Goal: Information Seeking & Learning: Learn about a topic

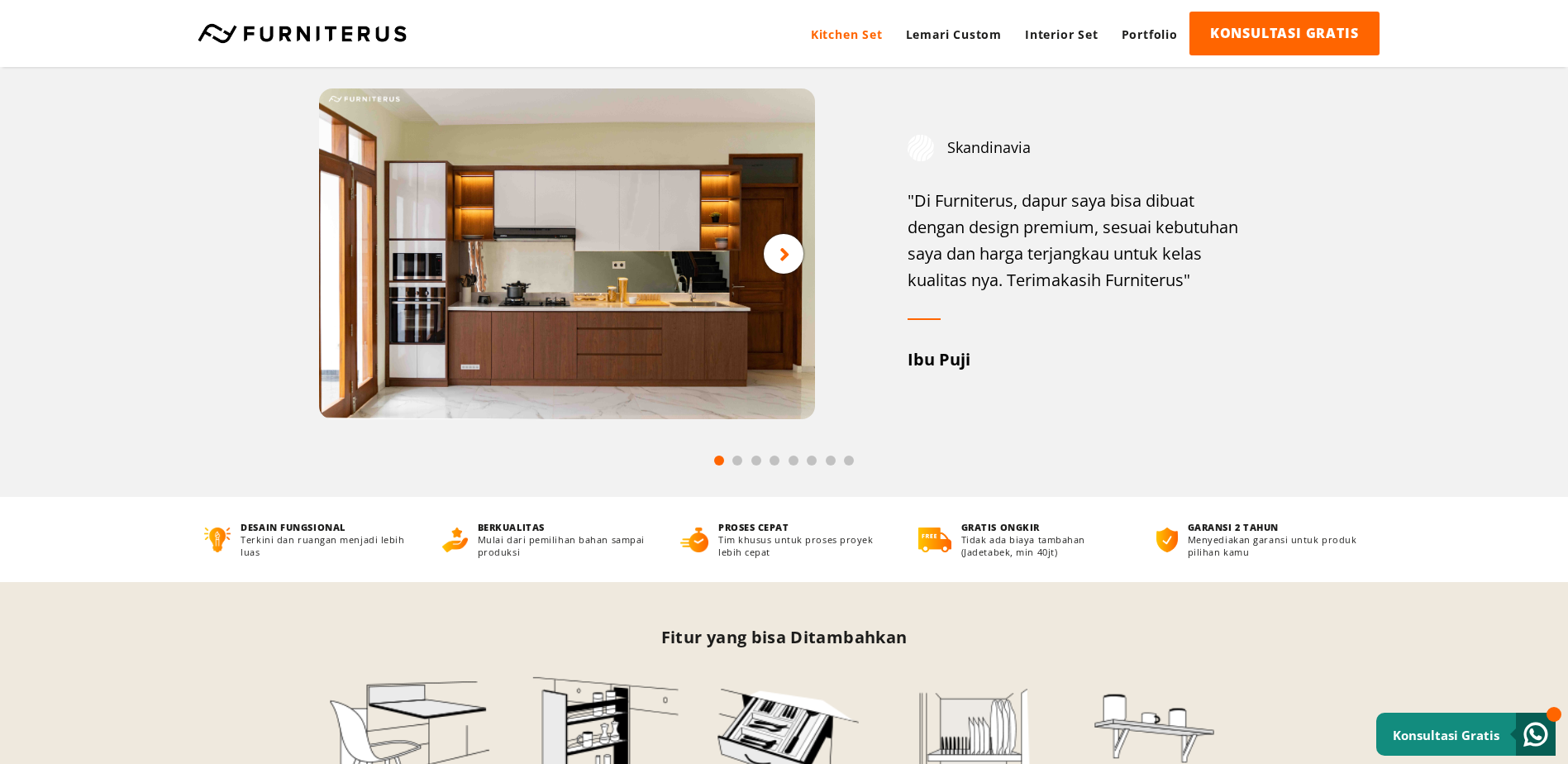
click at [736, 462] on span at bounding box center [738, 460] width 10 height 10
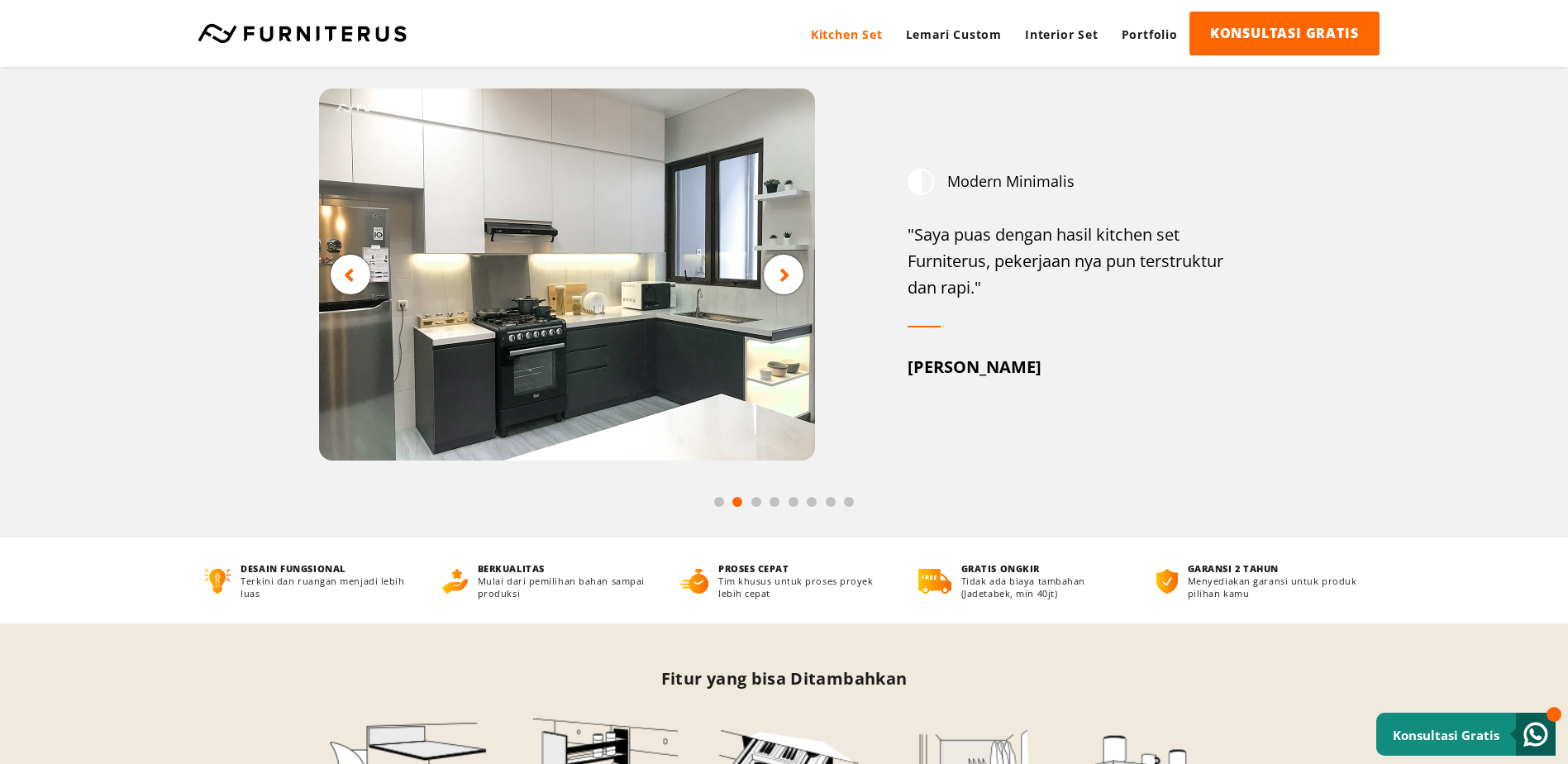
click at [756, 505] on span at bounding box center [756, 502] width 10 height 10
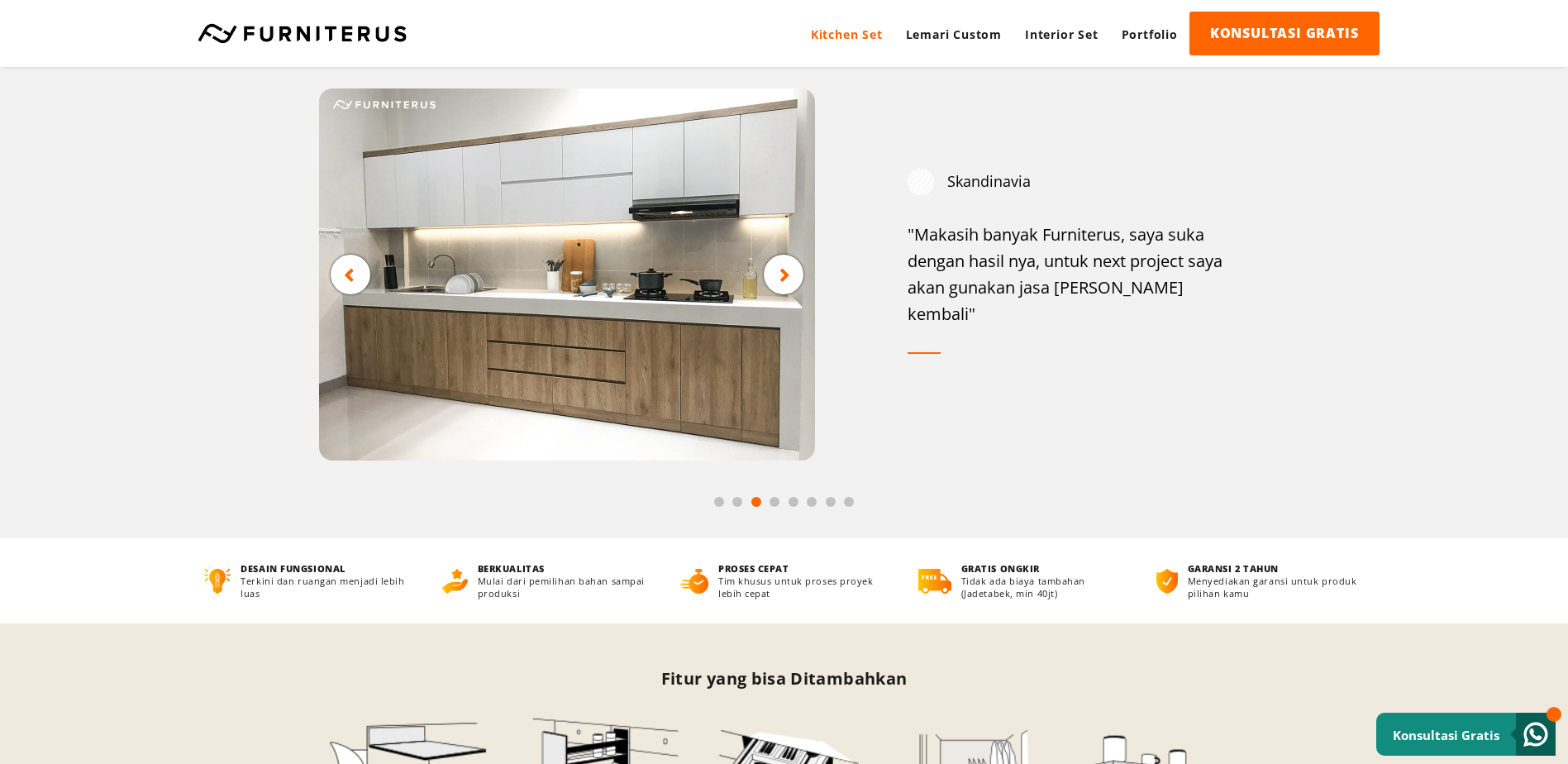
click at [771, 505] on span at bounding box center [774, 502] width 10 height 10
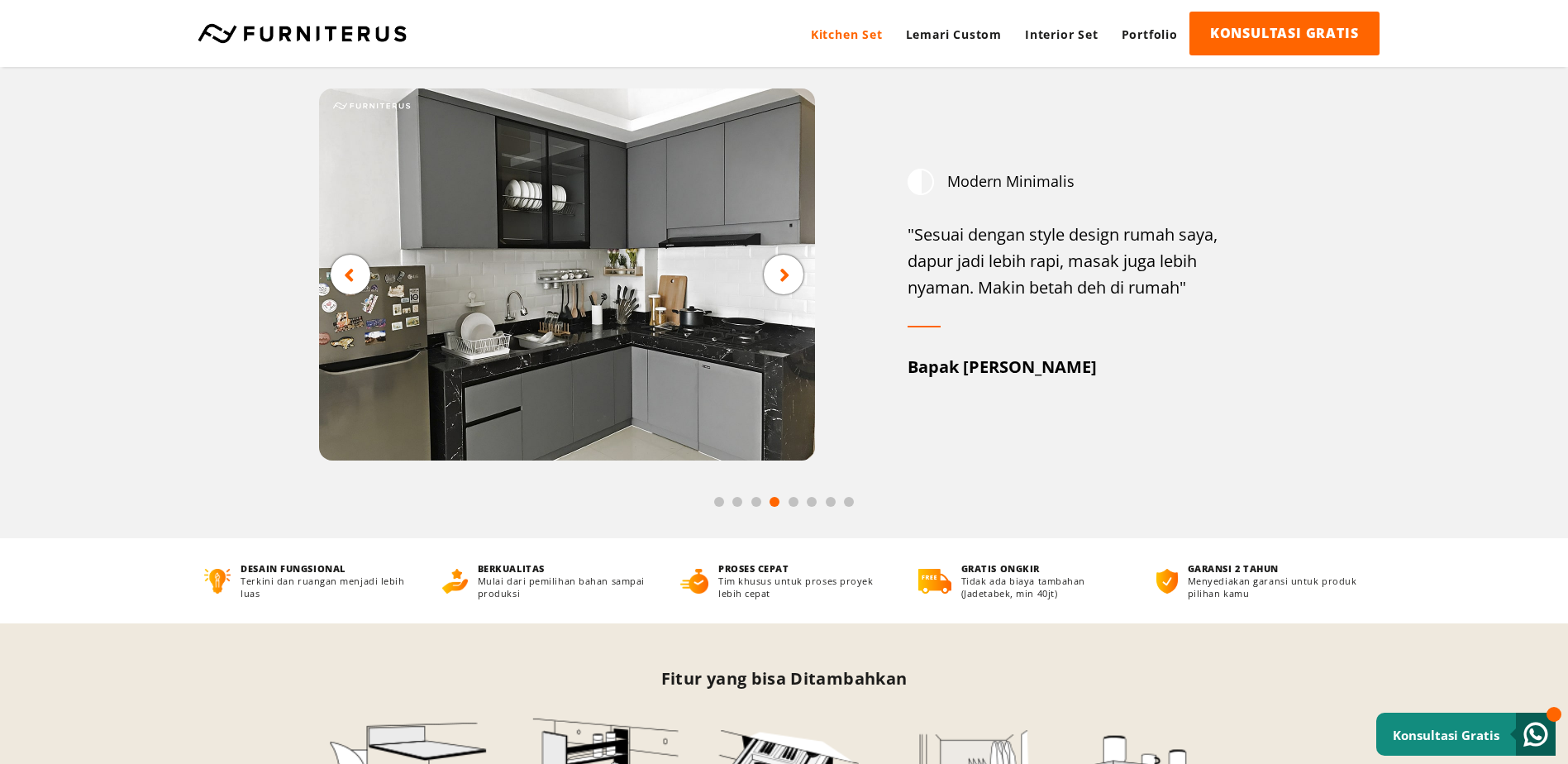
click at [797, 505] on span at bounding box center [794, 502] width 10 height 10
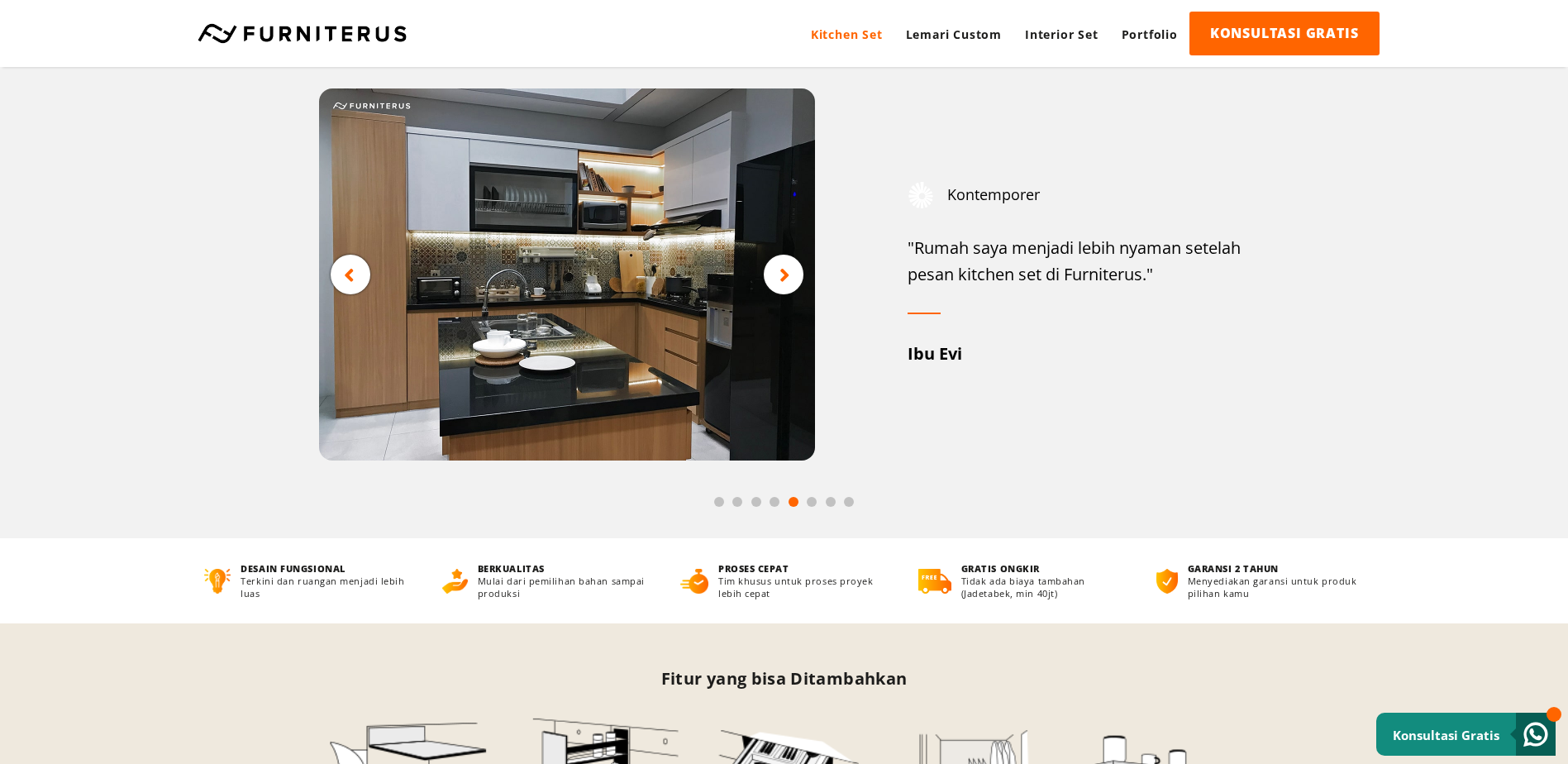
click at [814, 502] on span at bounding box center [812, 502] width 10 height 10
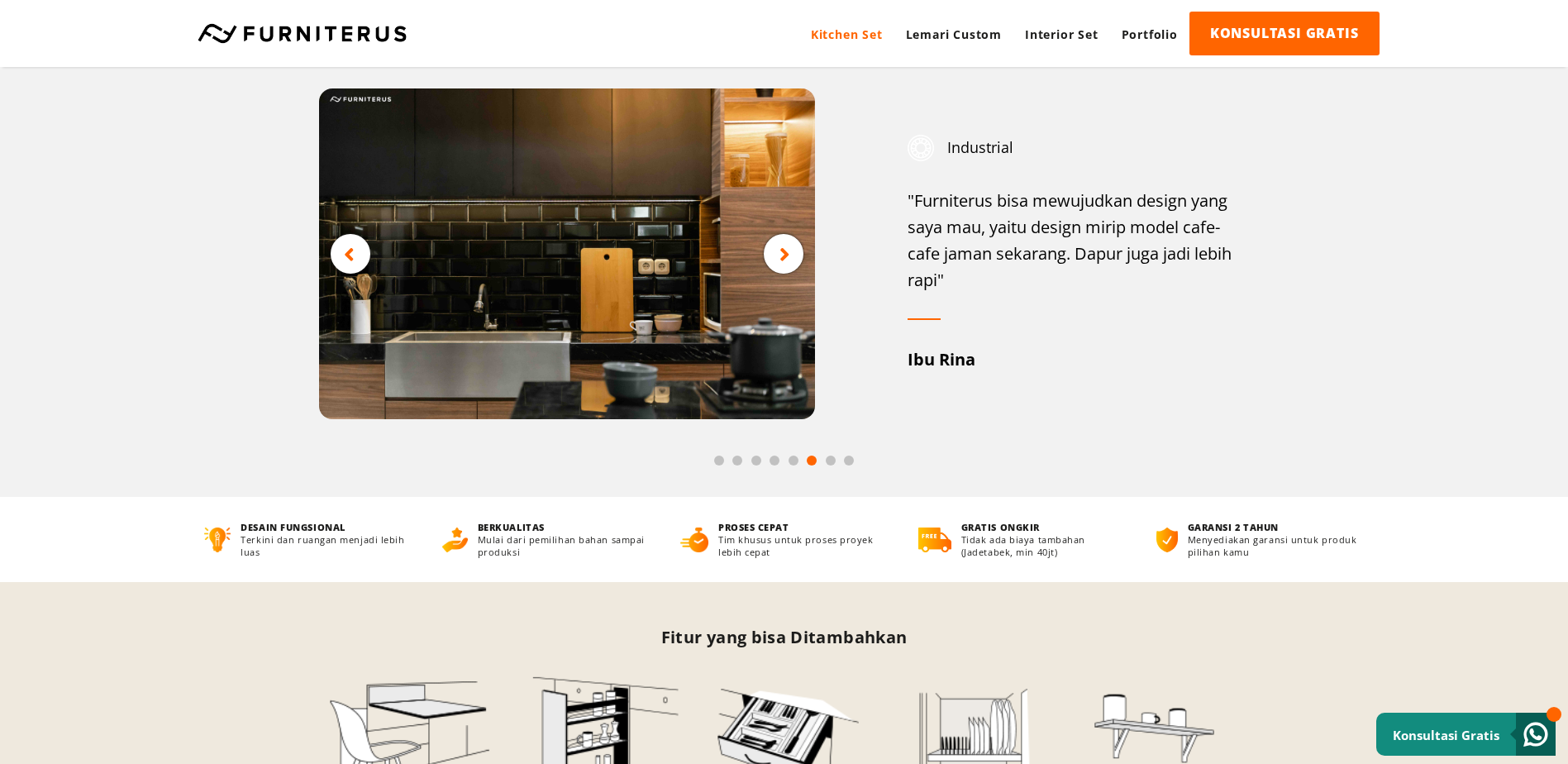
click at [830, 465] on span at bounding box center [830, 460] width 10 height 10
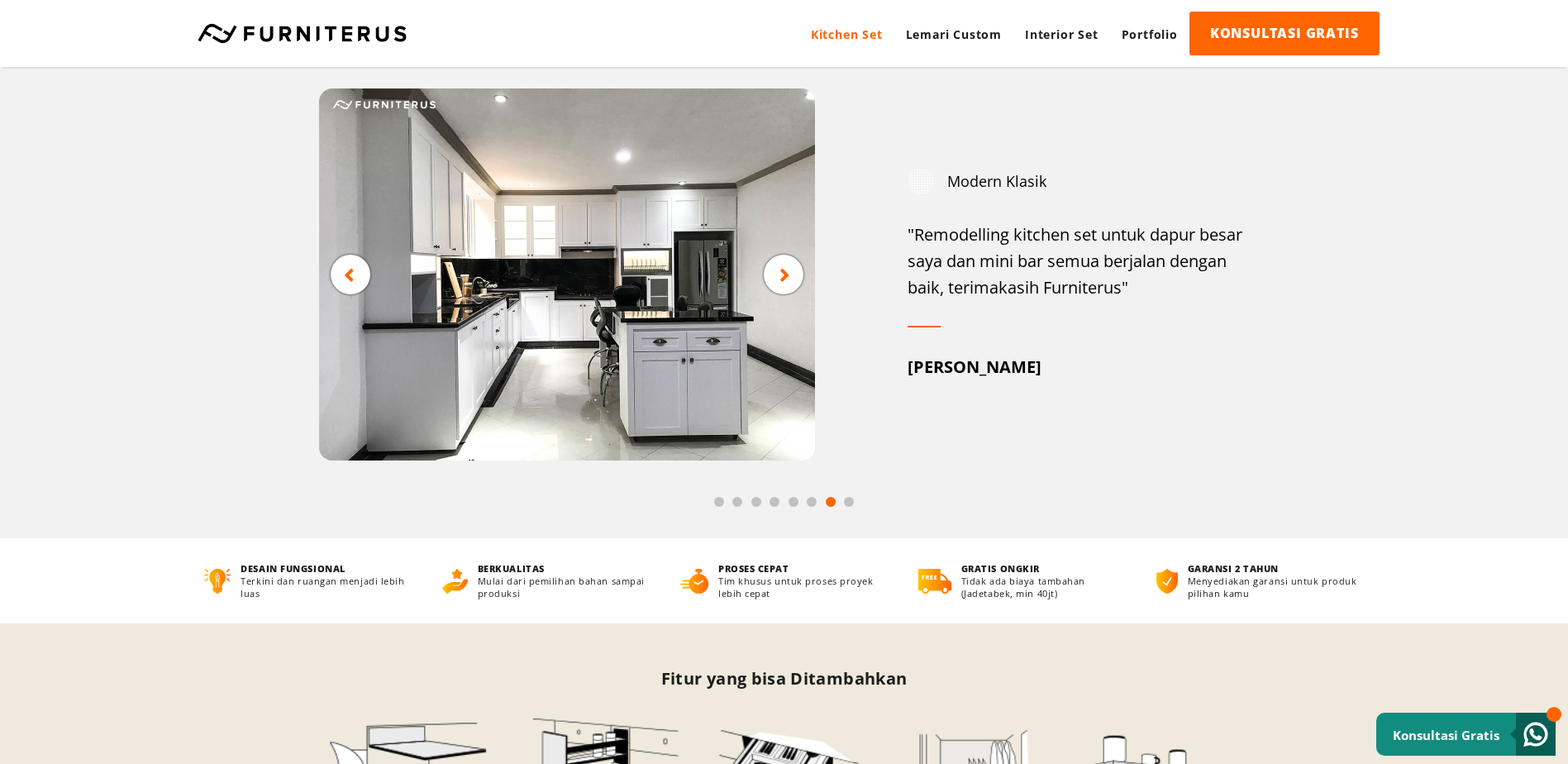
click at [847, 505] on span at bounding box center [849, 502] width 10 height 10
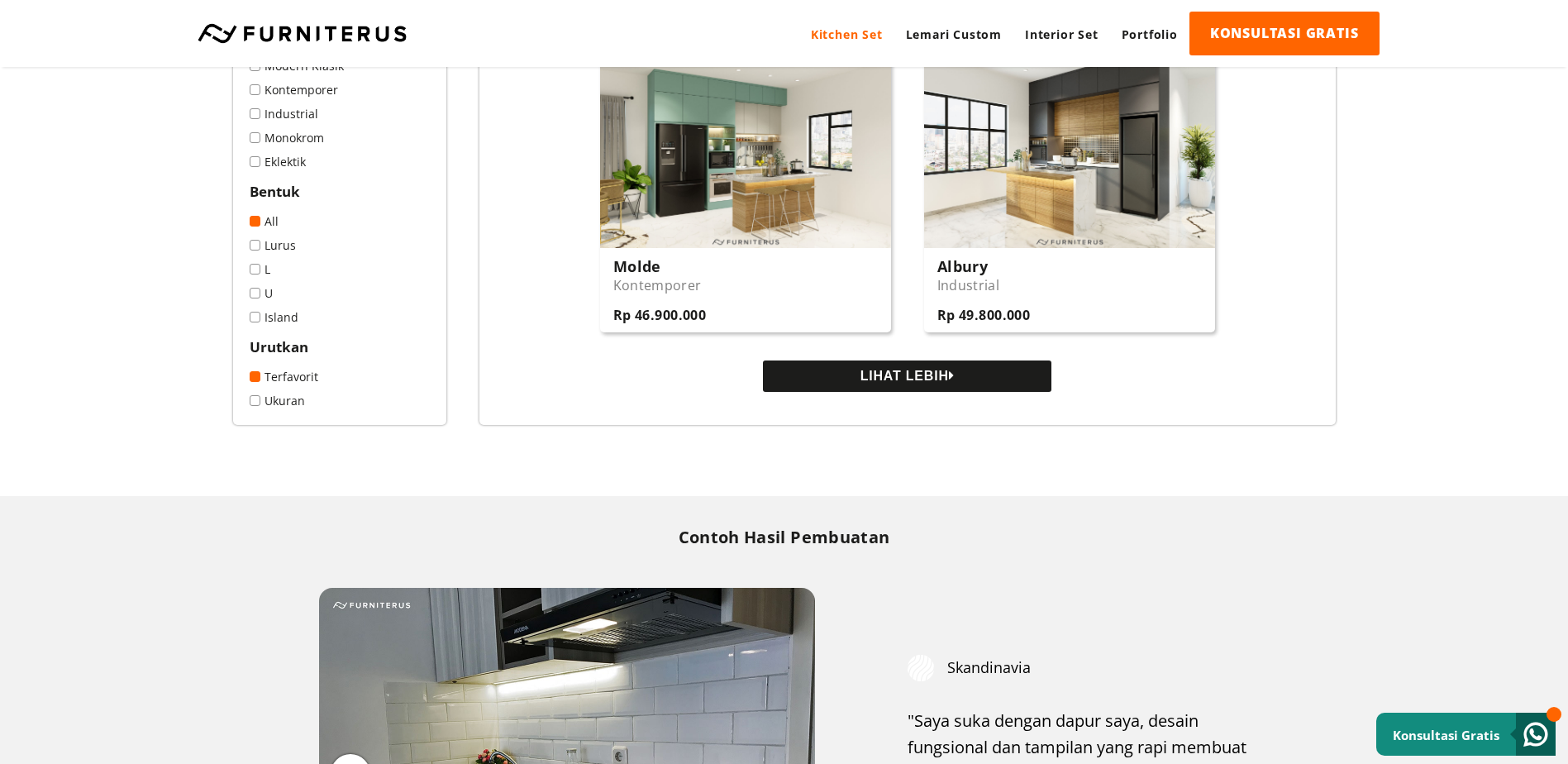
scroll to position [3225, 0]
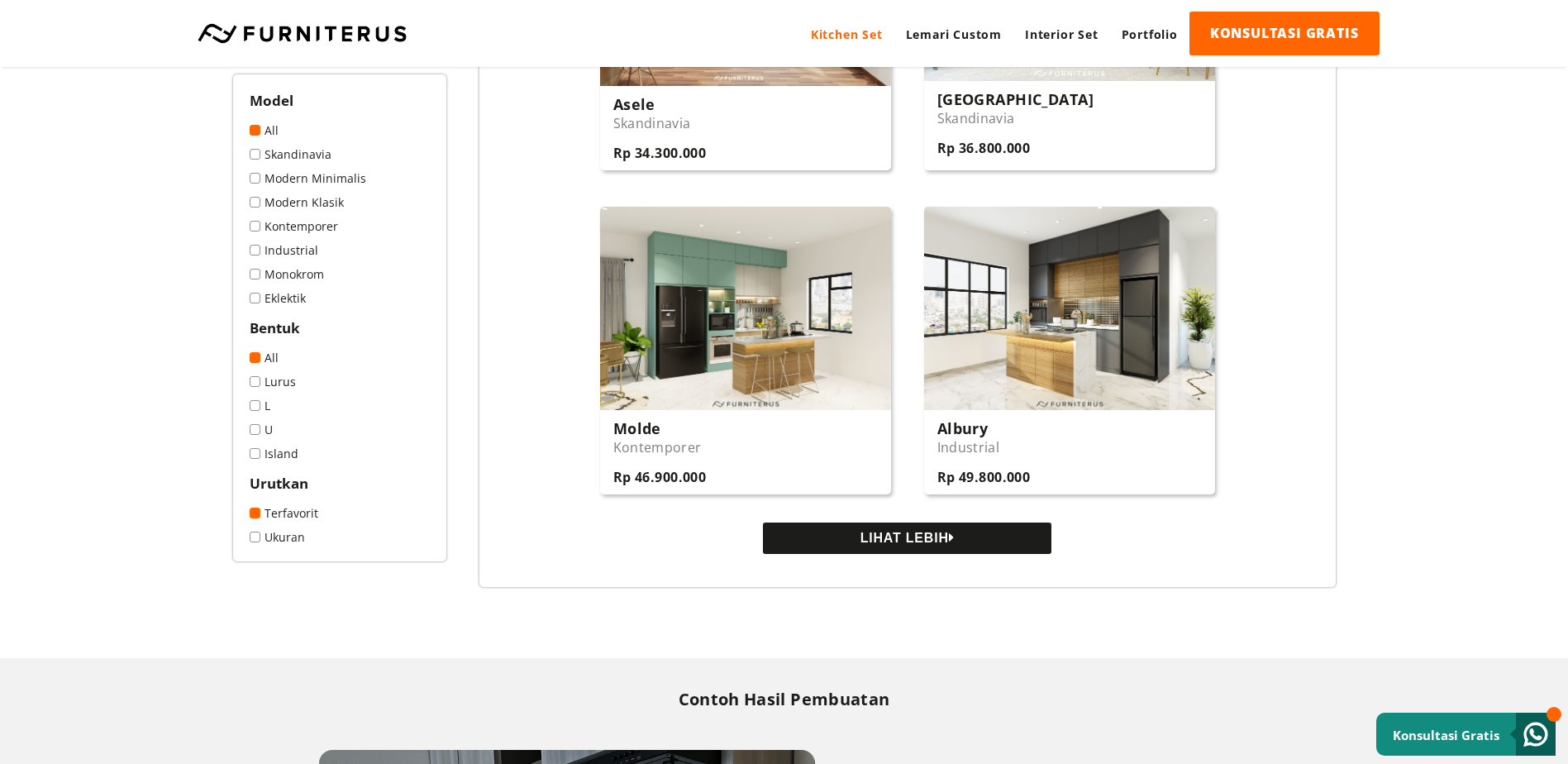
click at [857, 545] on button "LIHAT LEBIH" at bounding box center [907, 538] width 288 height 31
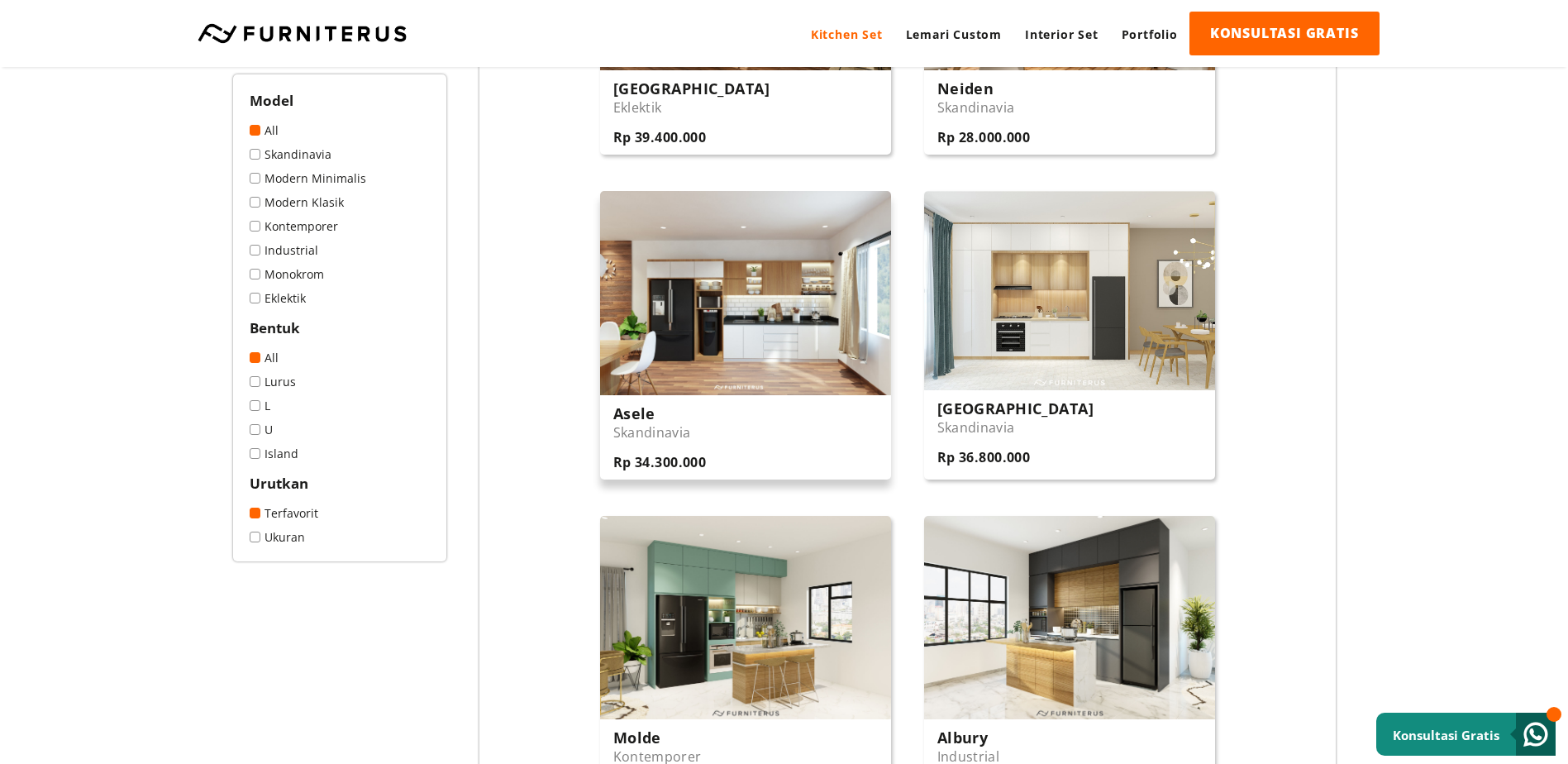
scroll to position [2811, 0]
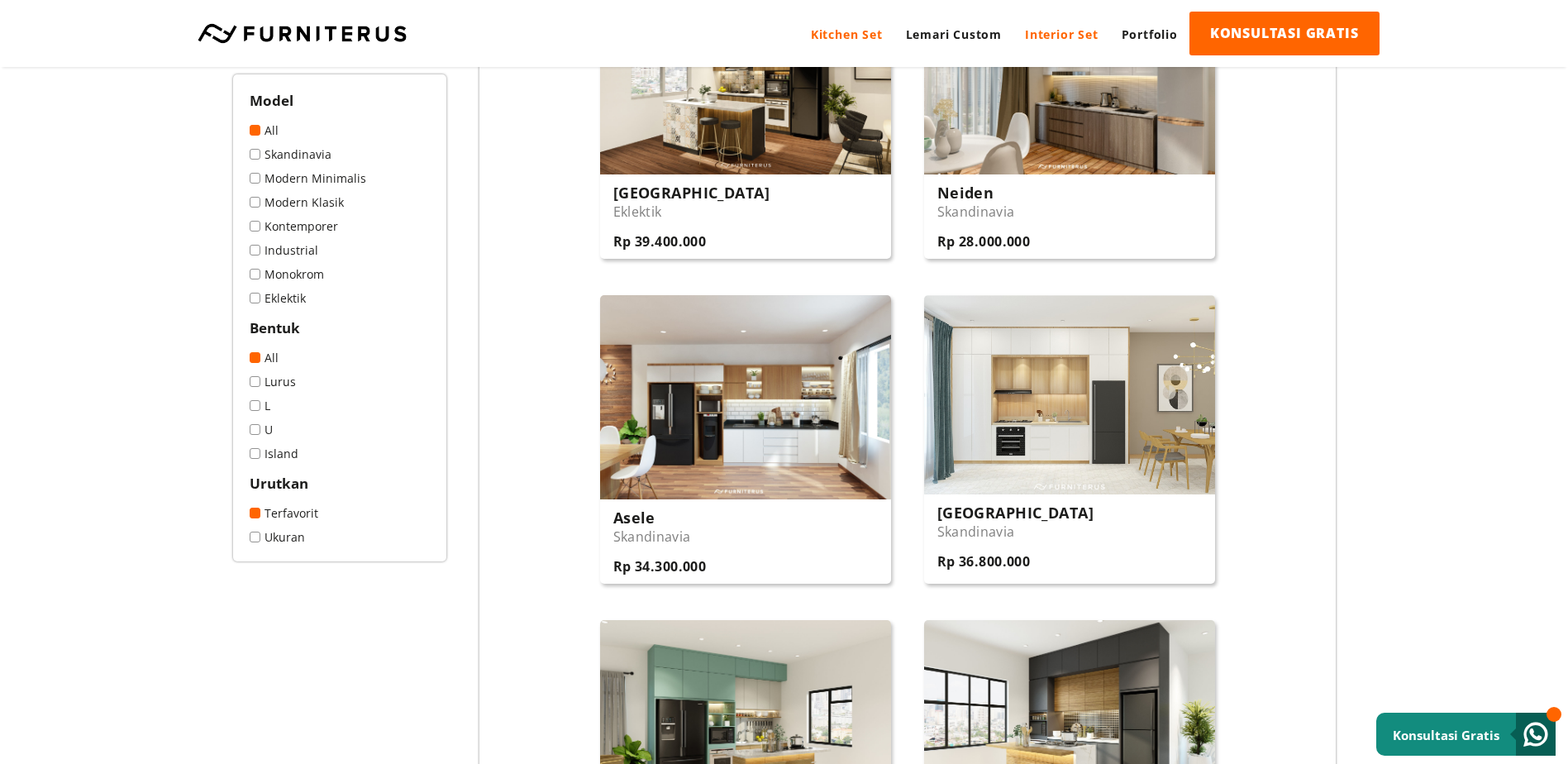
click at [1061, 35] on link "Interior Set" at bounding box center [1061, 34] width 97 height 45
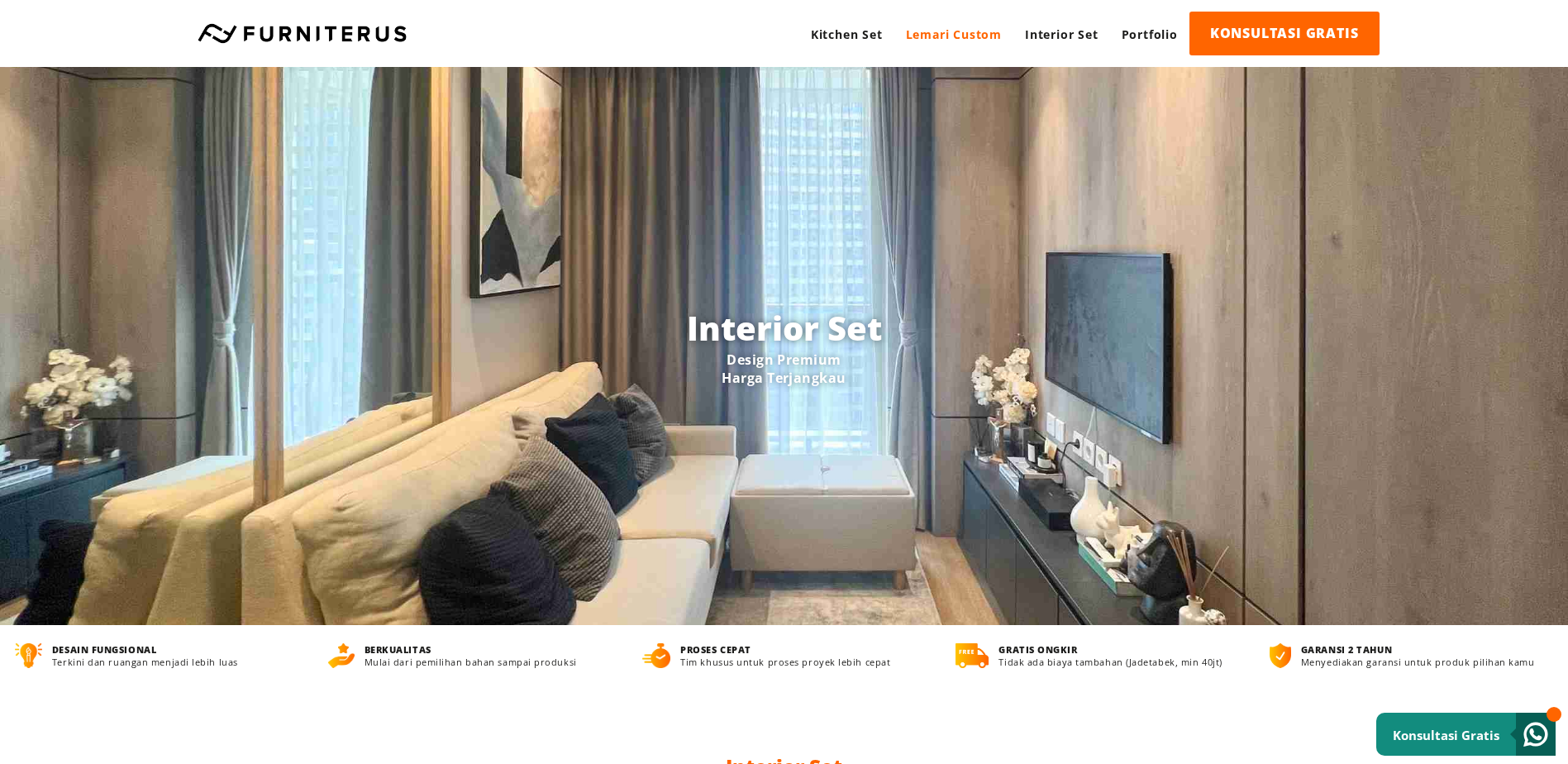
click at [964, 37] on link "Lemari Custom" at bounding box center [953, 34] width 119 height 45
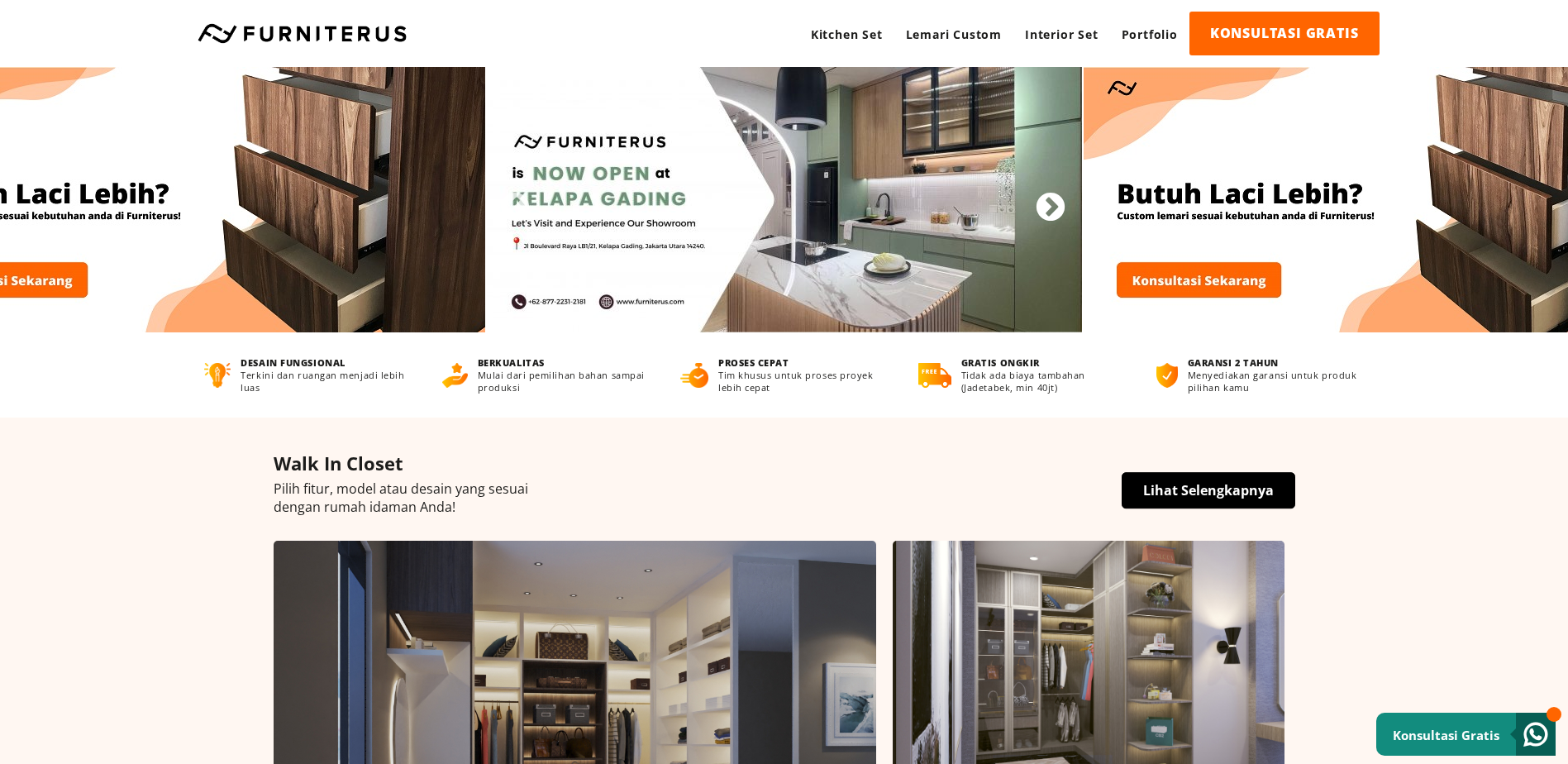
click at [1047, 208] on button "Next" at bounding box center [1042, 199] width 16 height 16
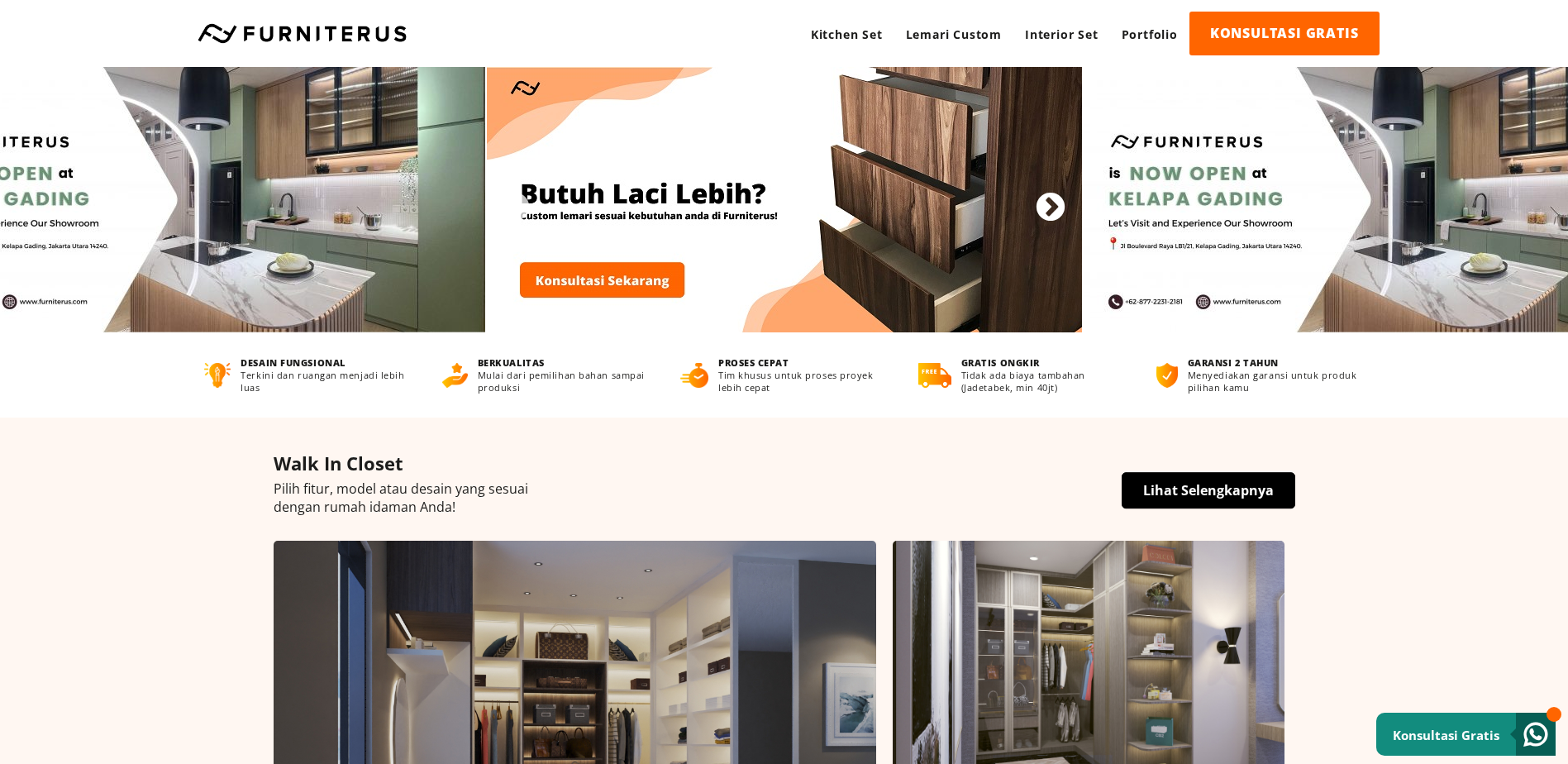
click at [1047, 208] on button "Next" at bounding box center [1042, 199] width 16 height 16
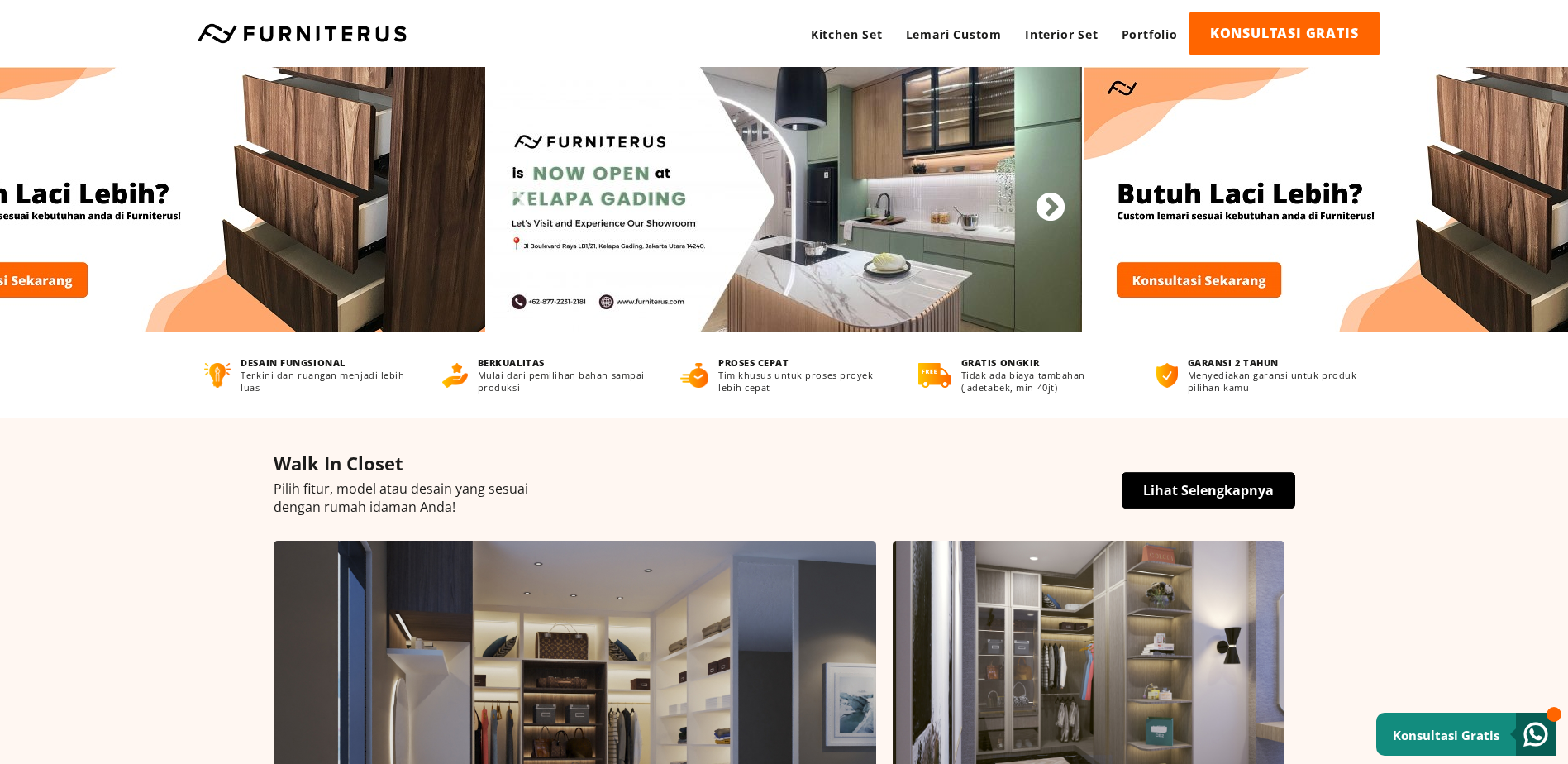
click at [1051, 207] on button "Next" at bounding box center [1042, 199] width 16 height 16
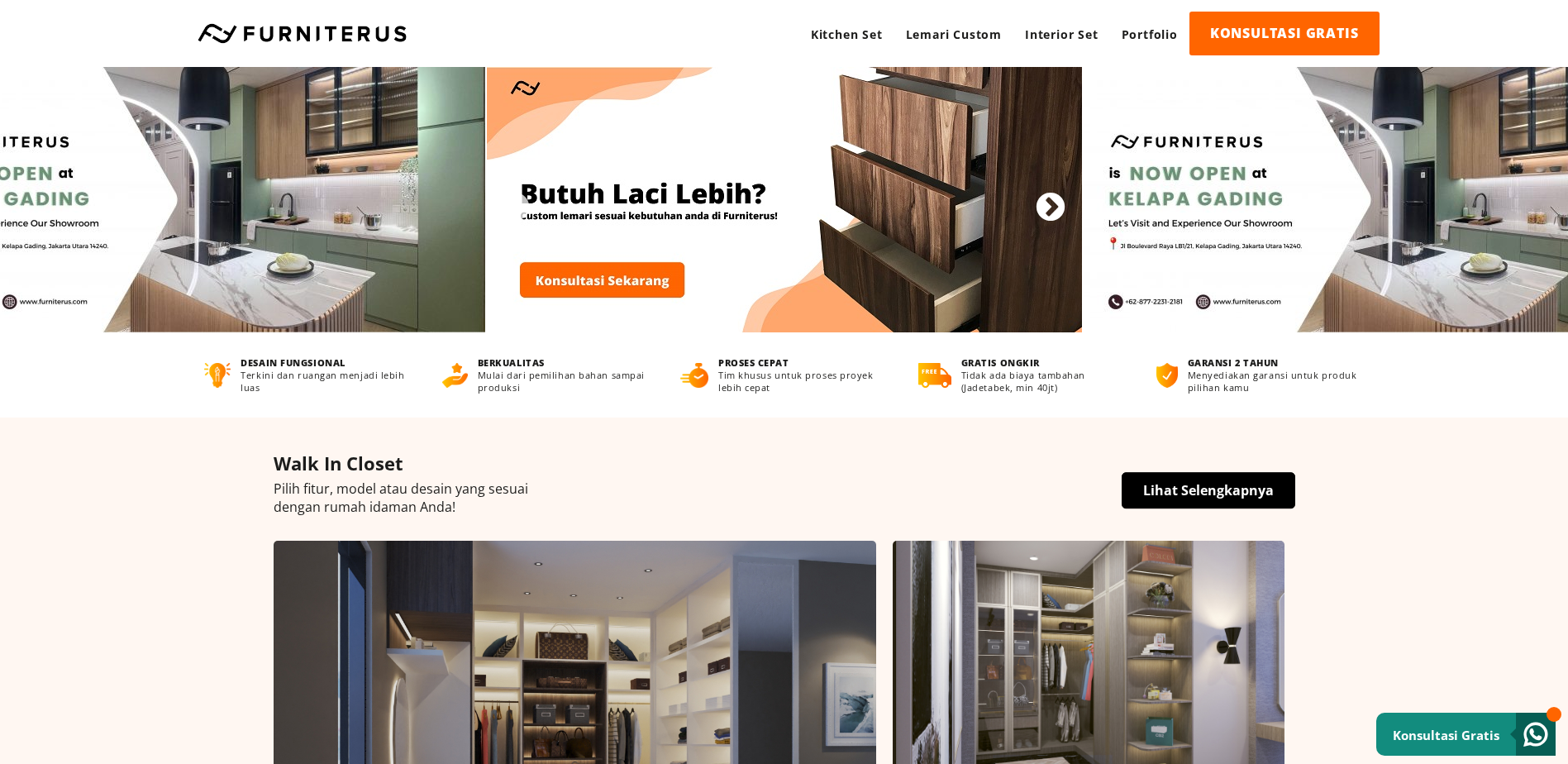
click at [1051, 207] on button "Next" at bounding box center [1042, 199] width 16 height 16
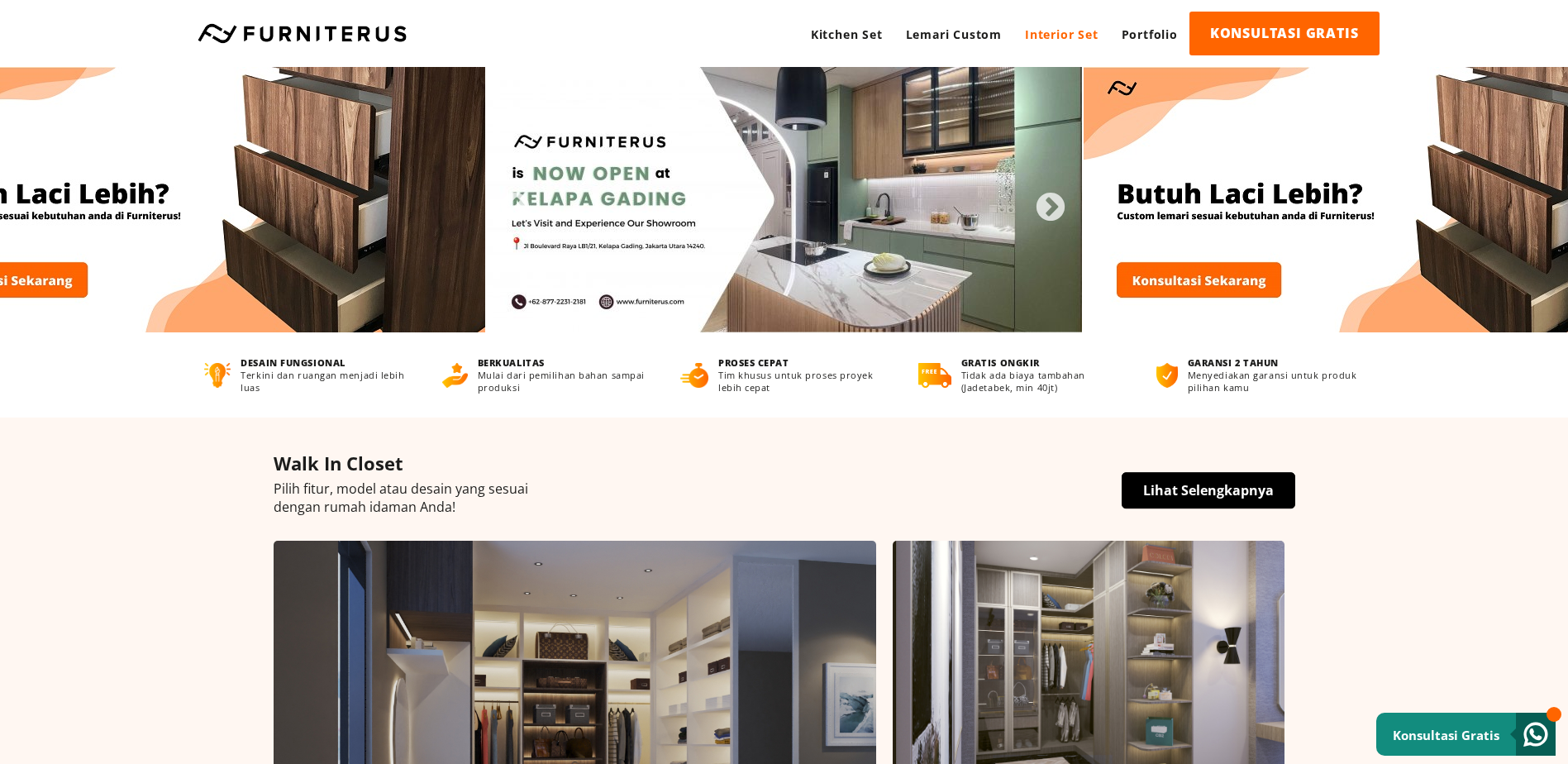
click at [1053, 26] on link "Interior Set" at bounding box center [1061, 34] width 97 height 45
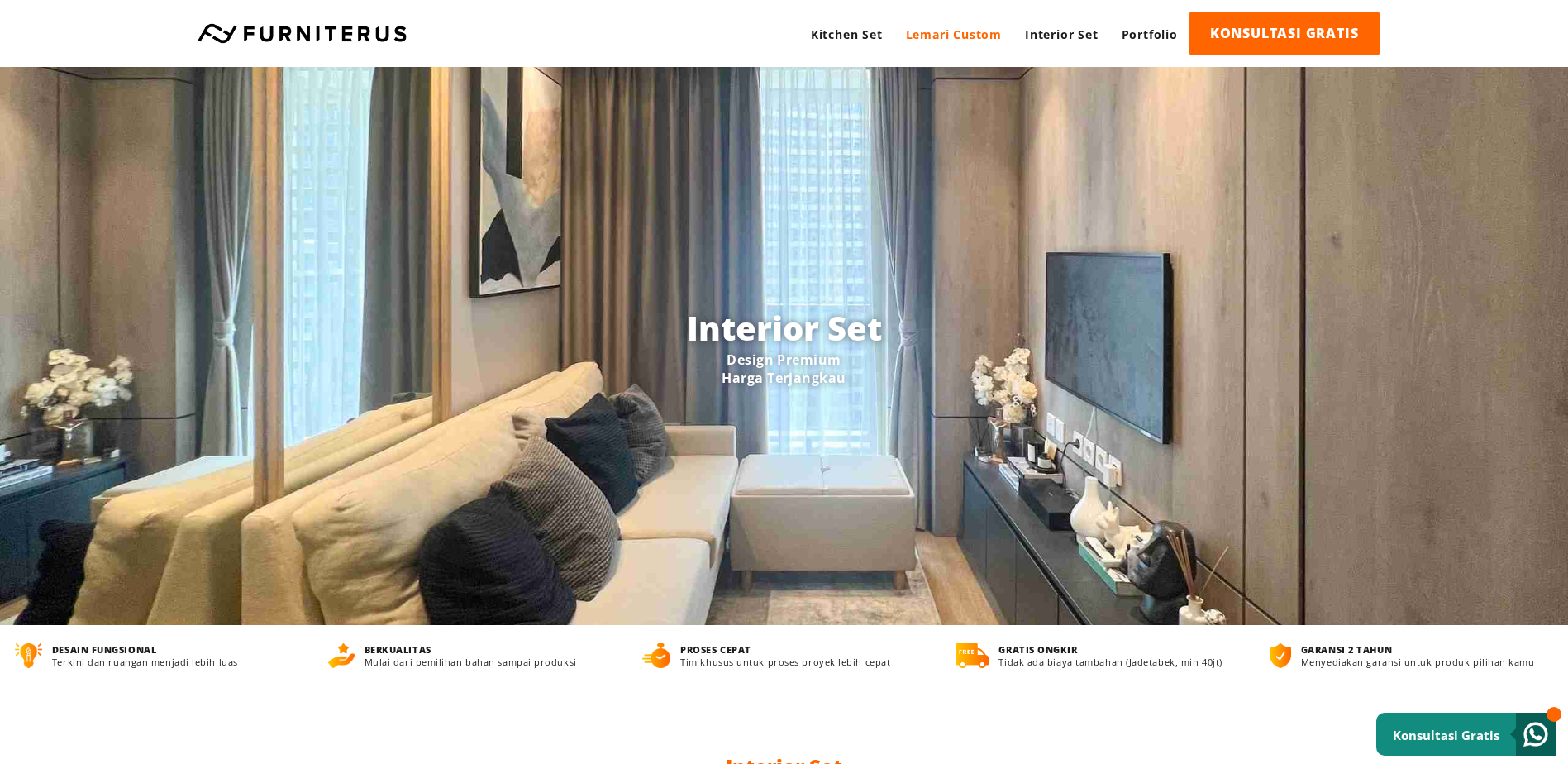
click at [969, 39] on link "Lemari Custom" at bounding box center [953, 34] width 119 height 45
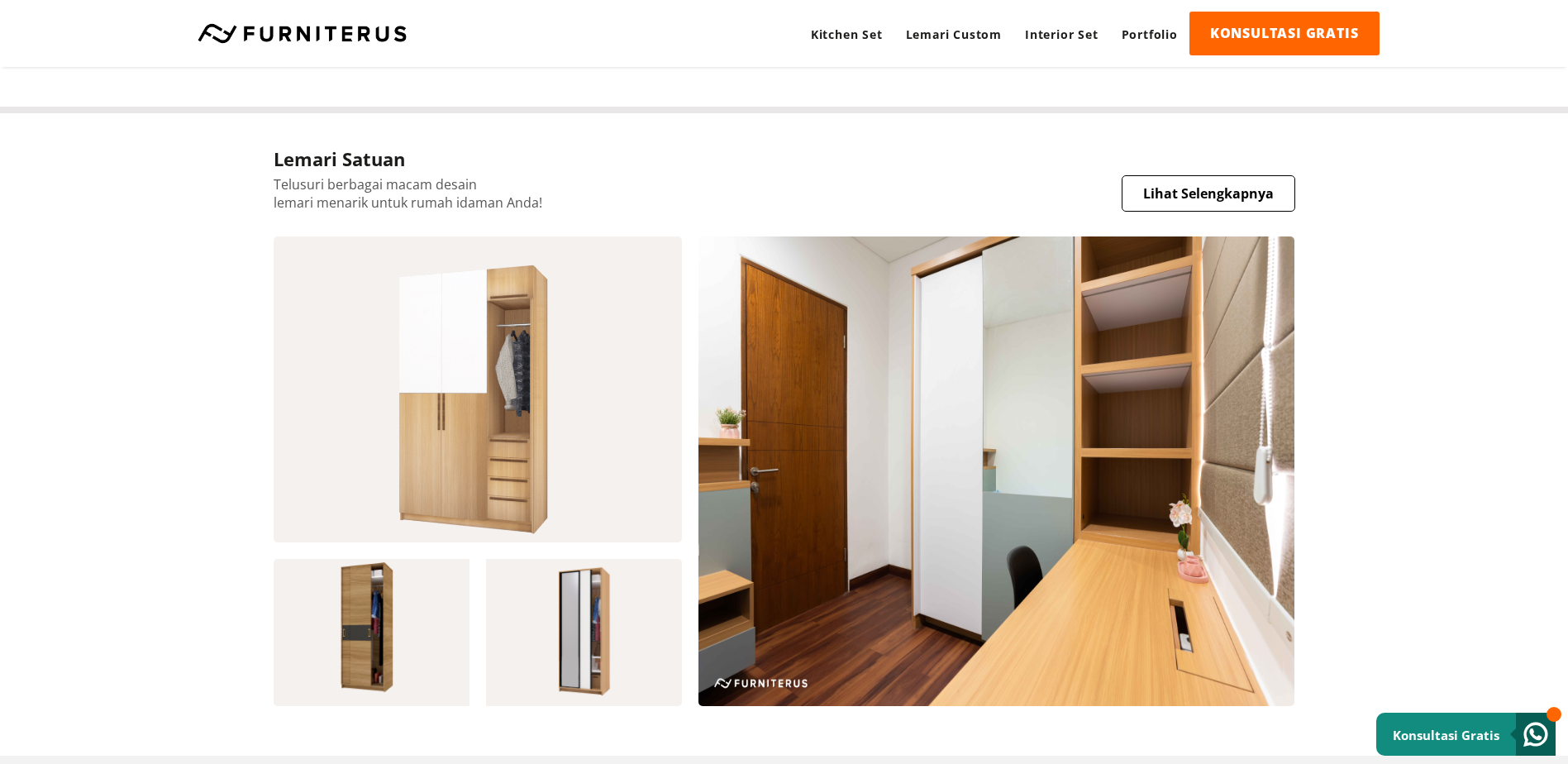
scroll to position [1406, 0]
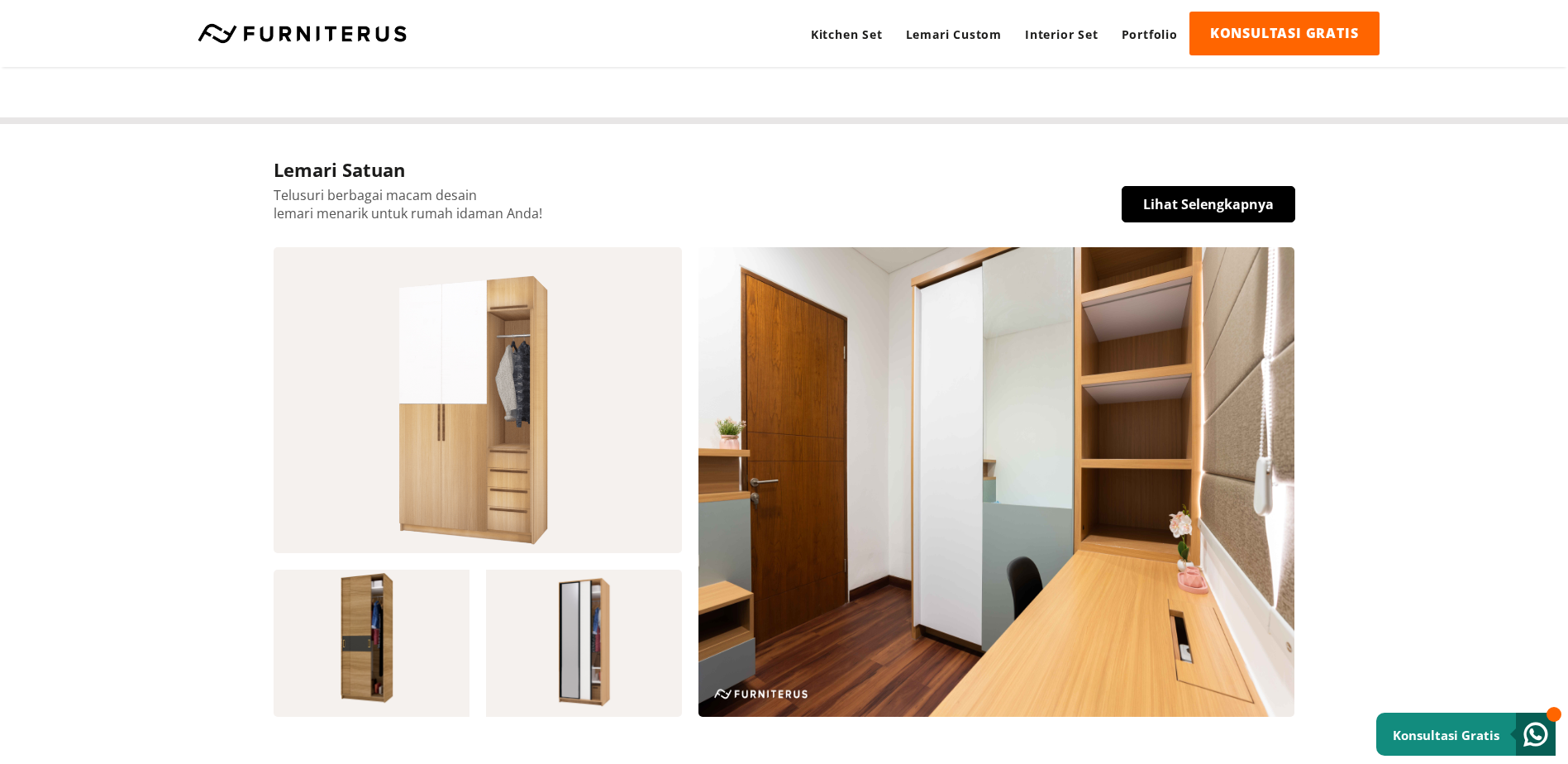
click at [1151, 208] on link "Lihat Selengkapnya" at bounding box center [1208, 204] width 174 height 37
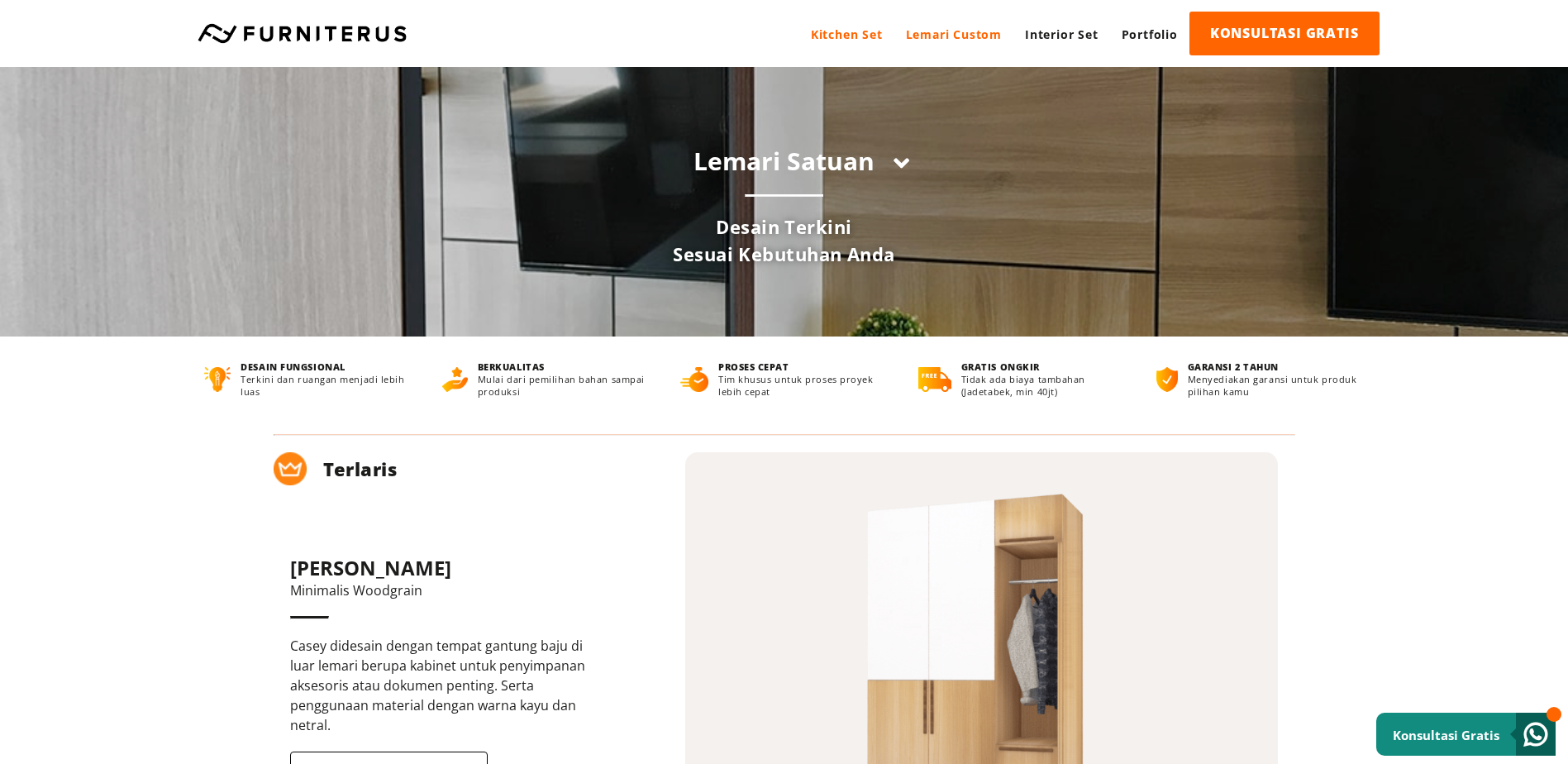
click at [858, 37] on link "Kitchen Set" at bounding box center [847, 34] width 95 height 45
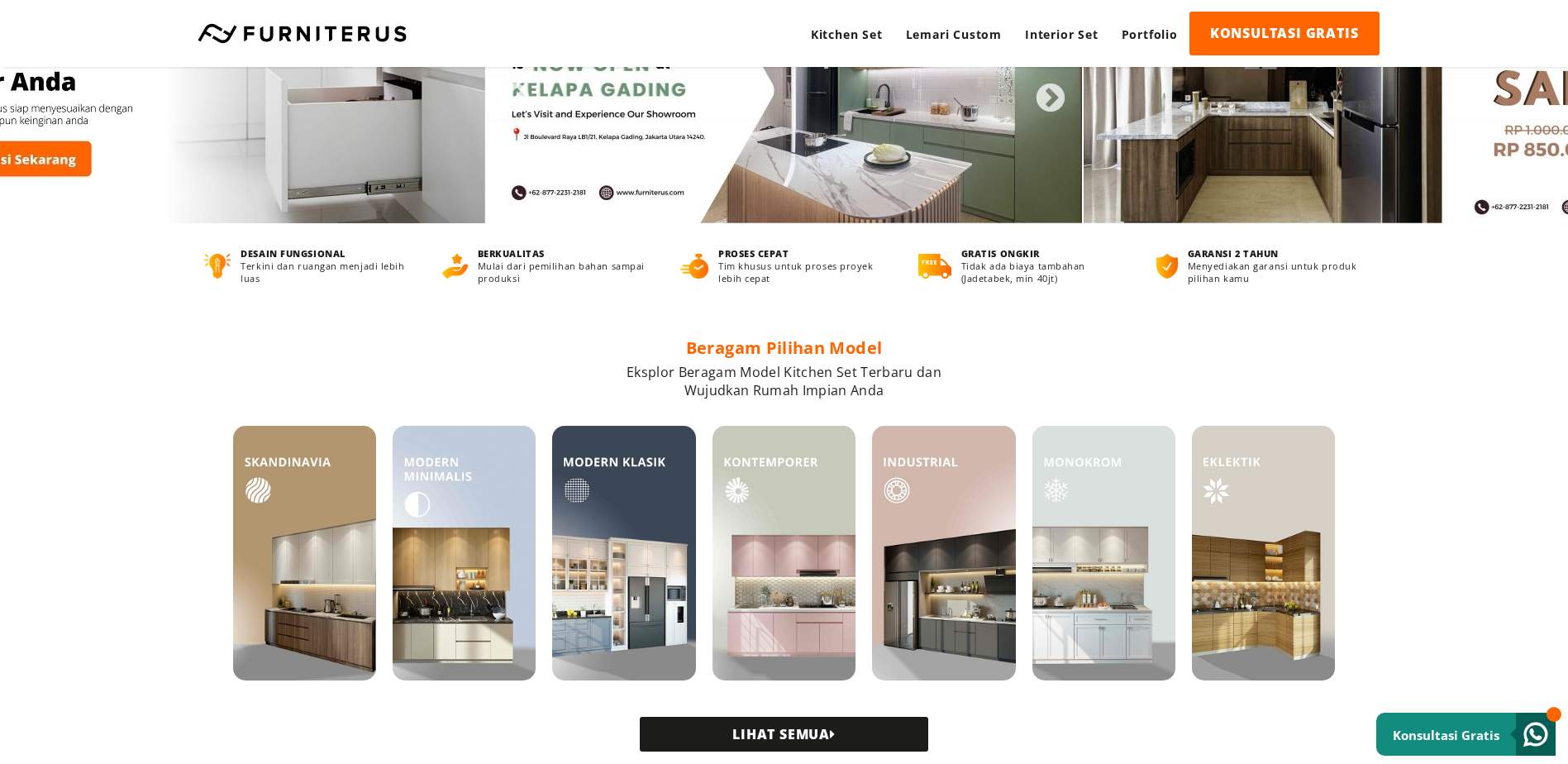
scroll to position [331, 0]
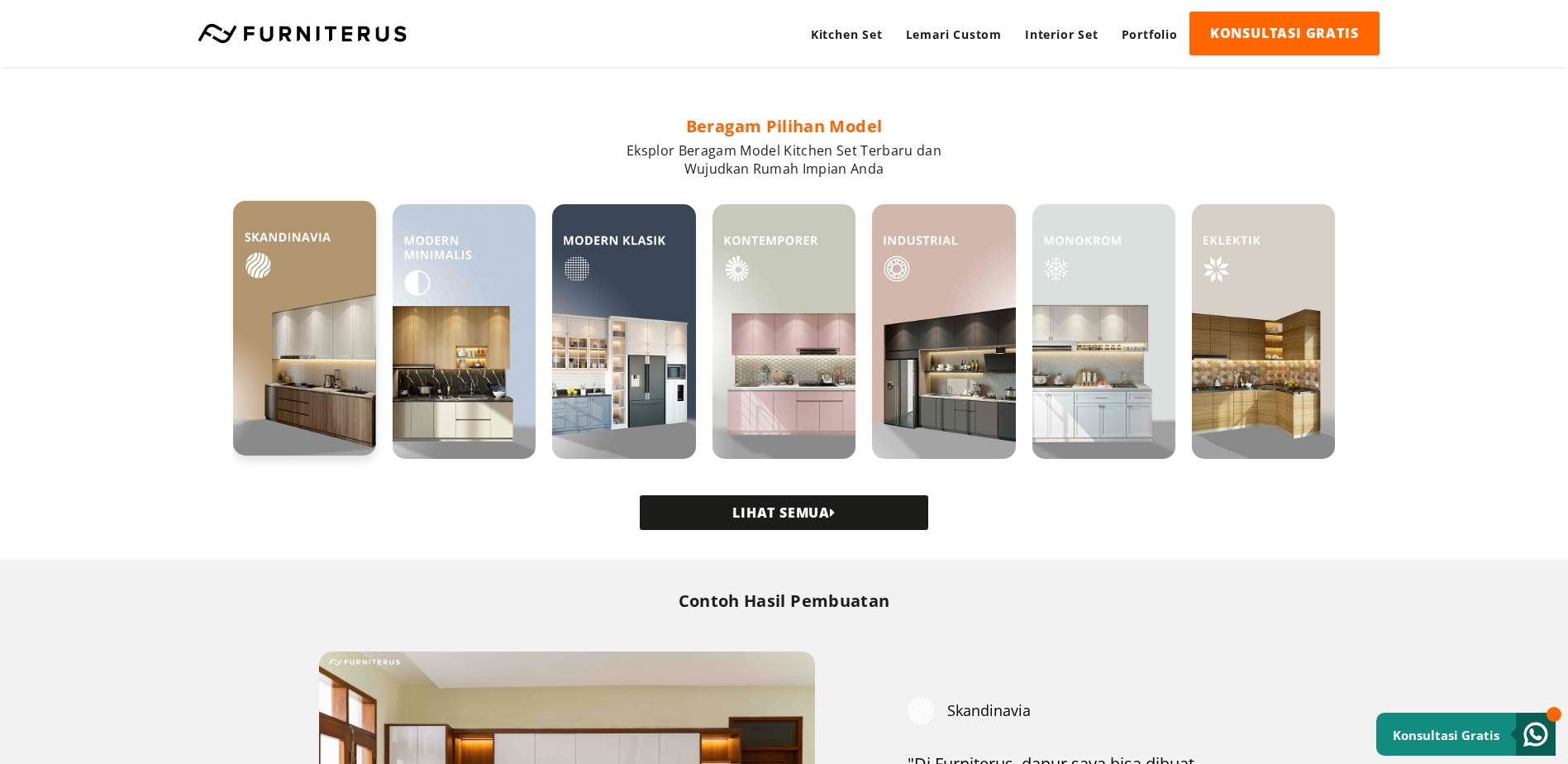
click at [306, 374] on img at bounding box center [305, 328] width 143 height 254
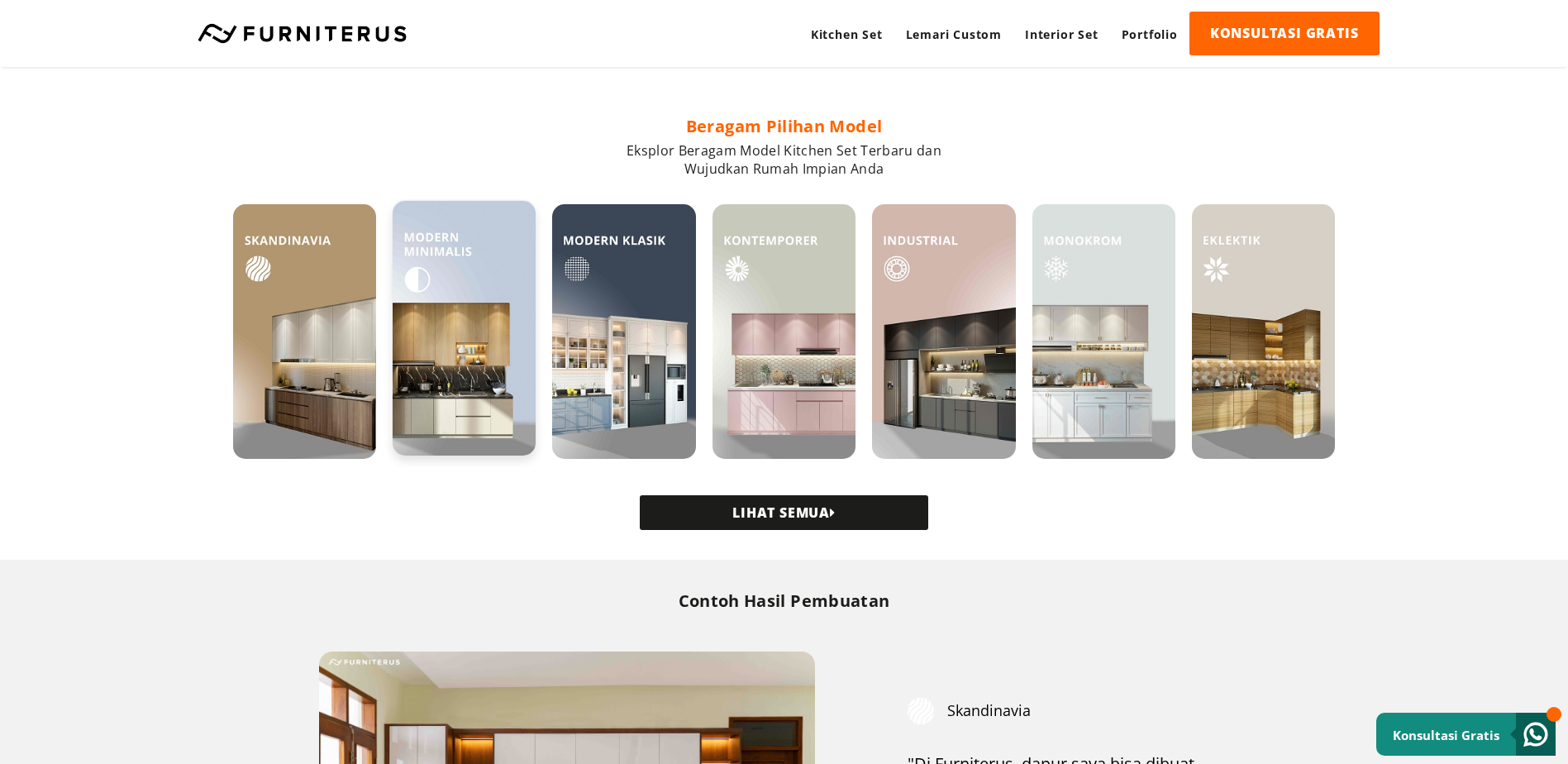
click at [483, 278] on img at bounding box center [464, 328] width 143 height 254
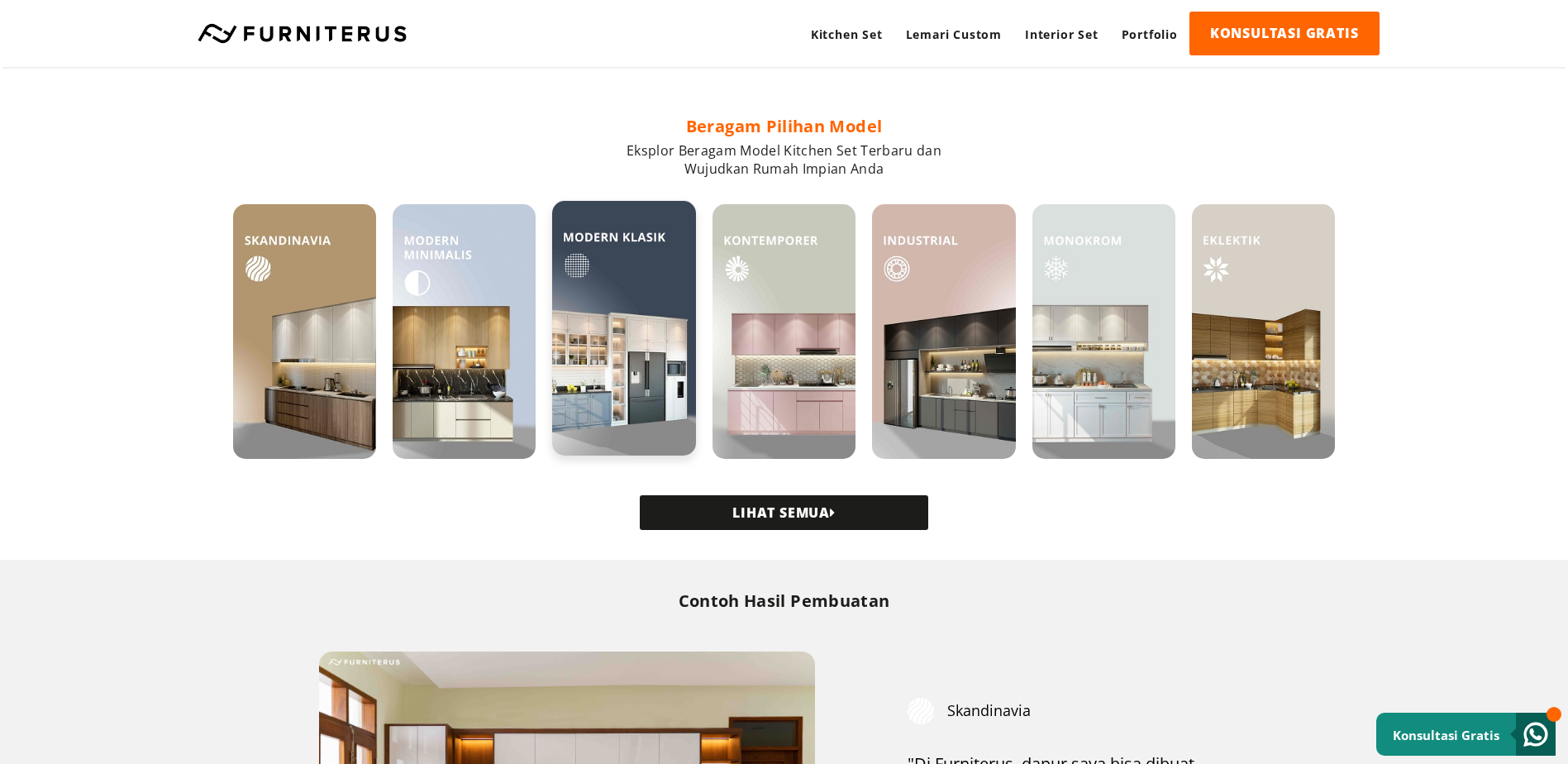
click at [643, 357] on img at bounding box center [624, 328] width 143 height 254
click at [813, 338] on img at bounding box center [784, 328] width 143 height 254
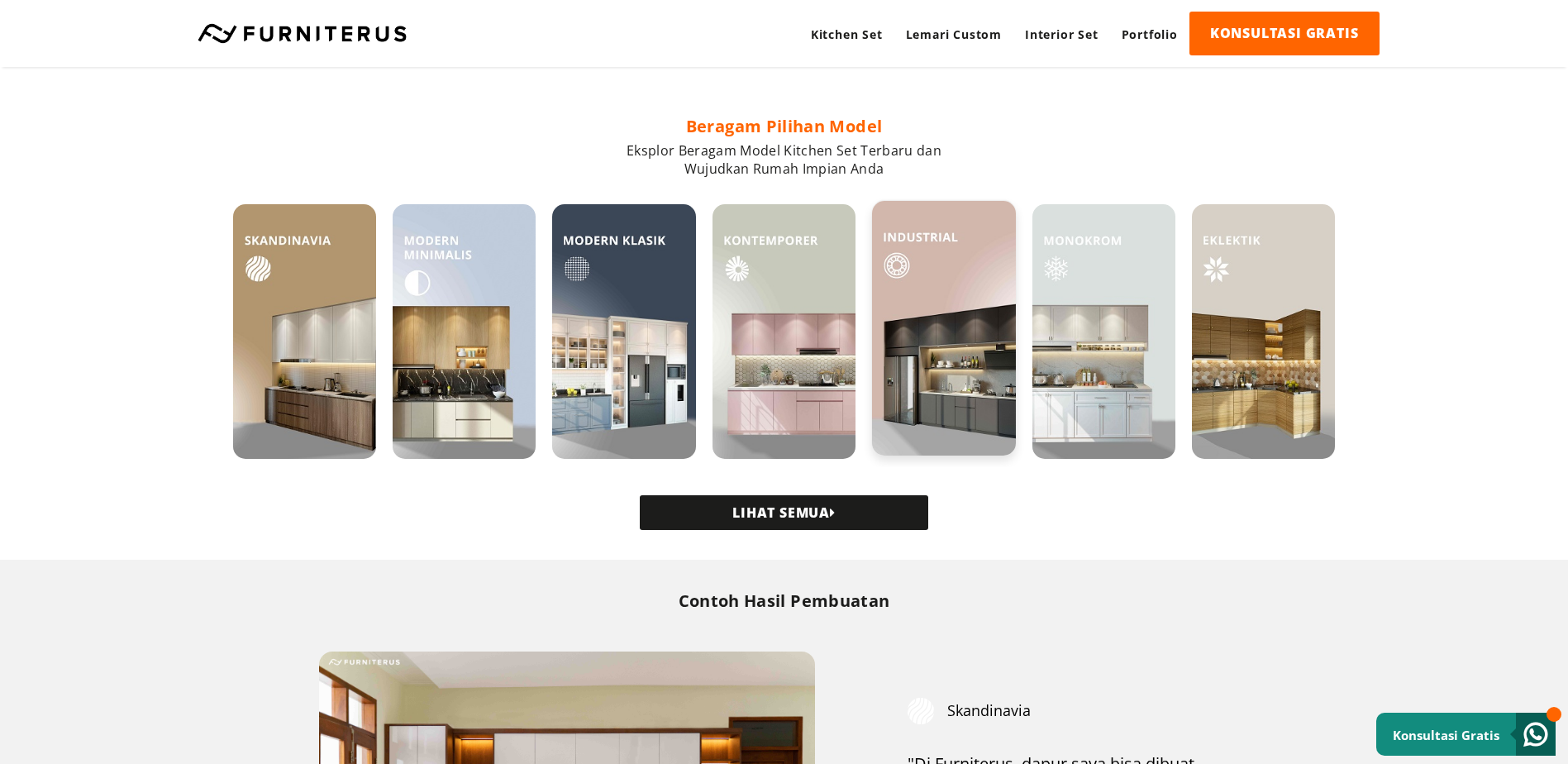
click at [958, 374] on img at bounding box center [944, 328] width 143 height 254
click at [1096, 352] on img at bounding box center [1104, 328] width 143 height 254
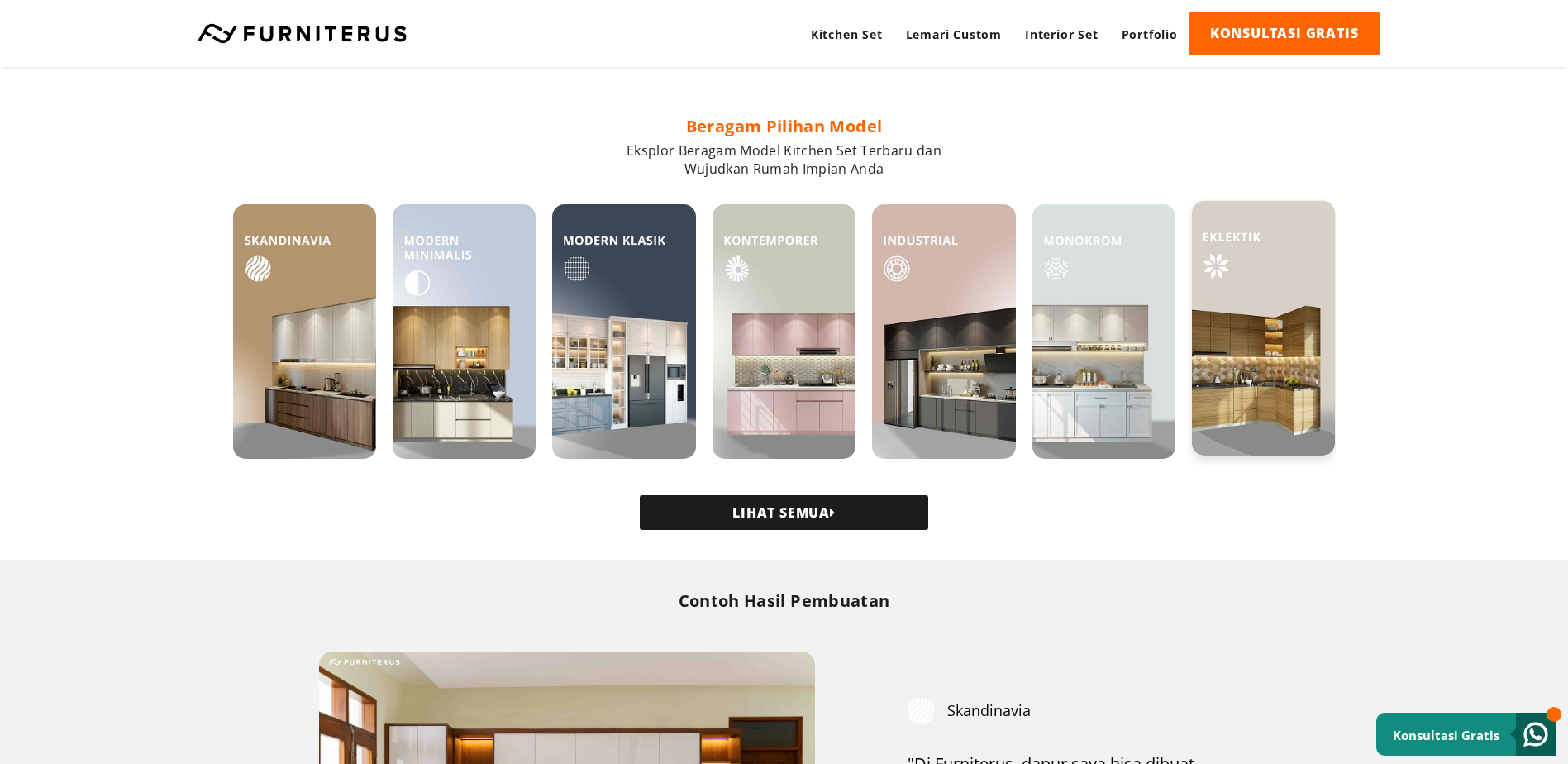
click at [1244, 384] on img at bounding box center [1263, 328] width 143 height 254
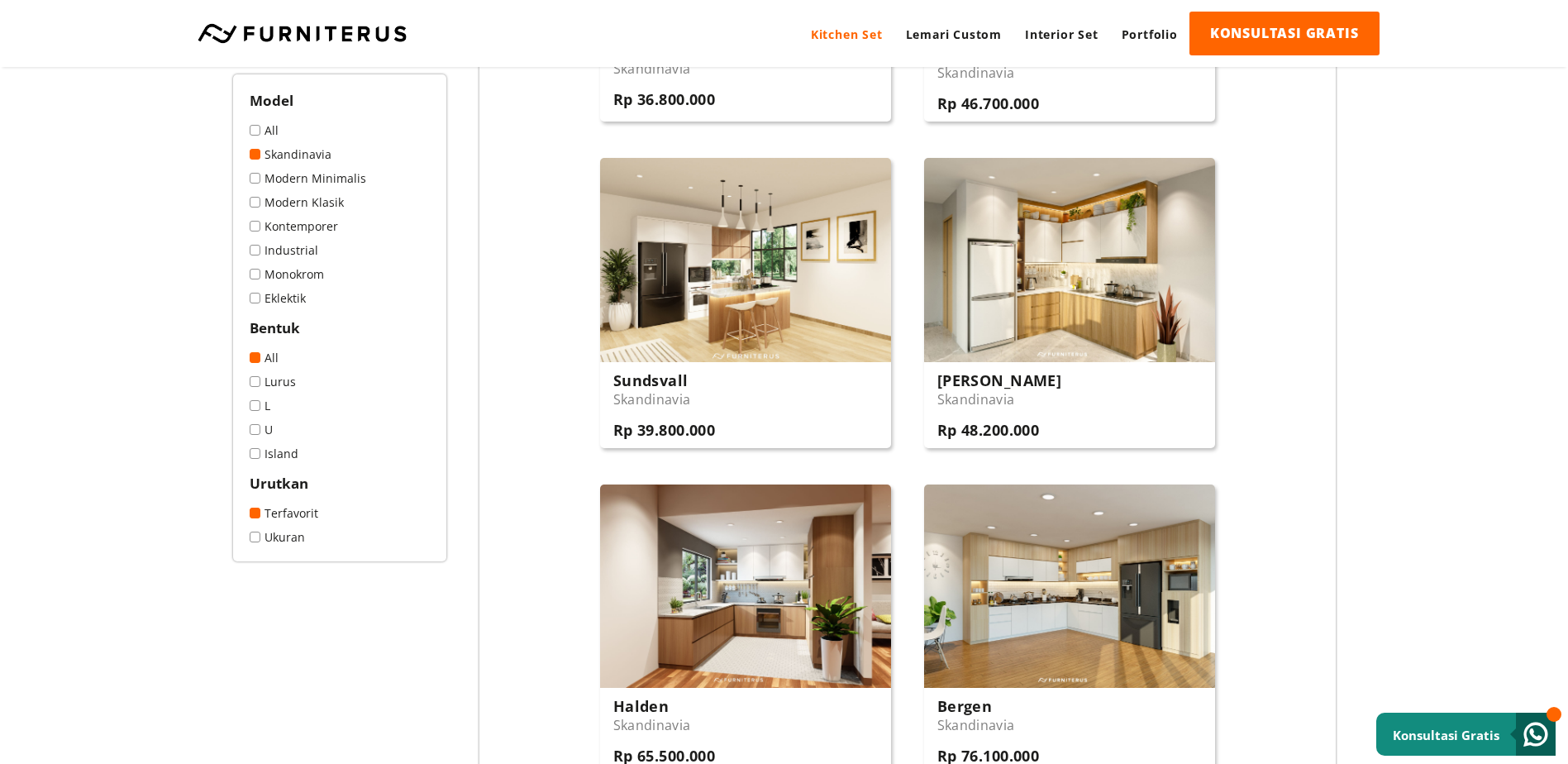
scroll to position [1819, 0]
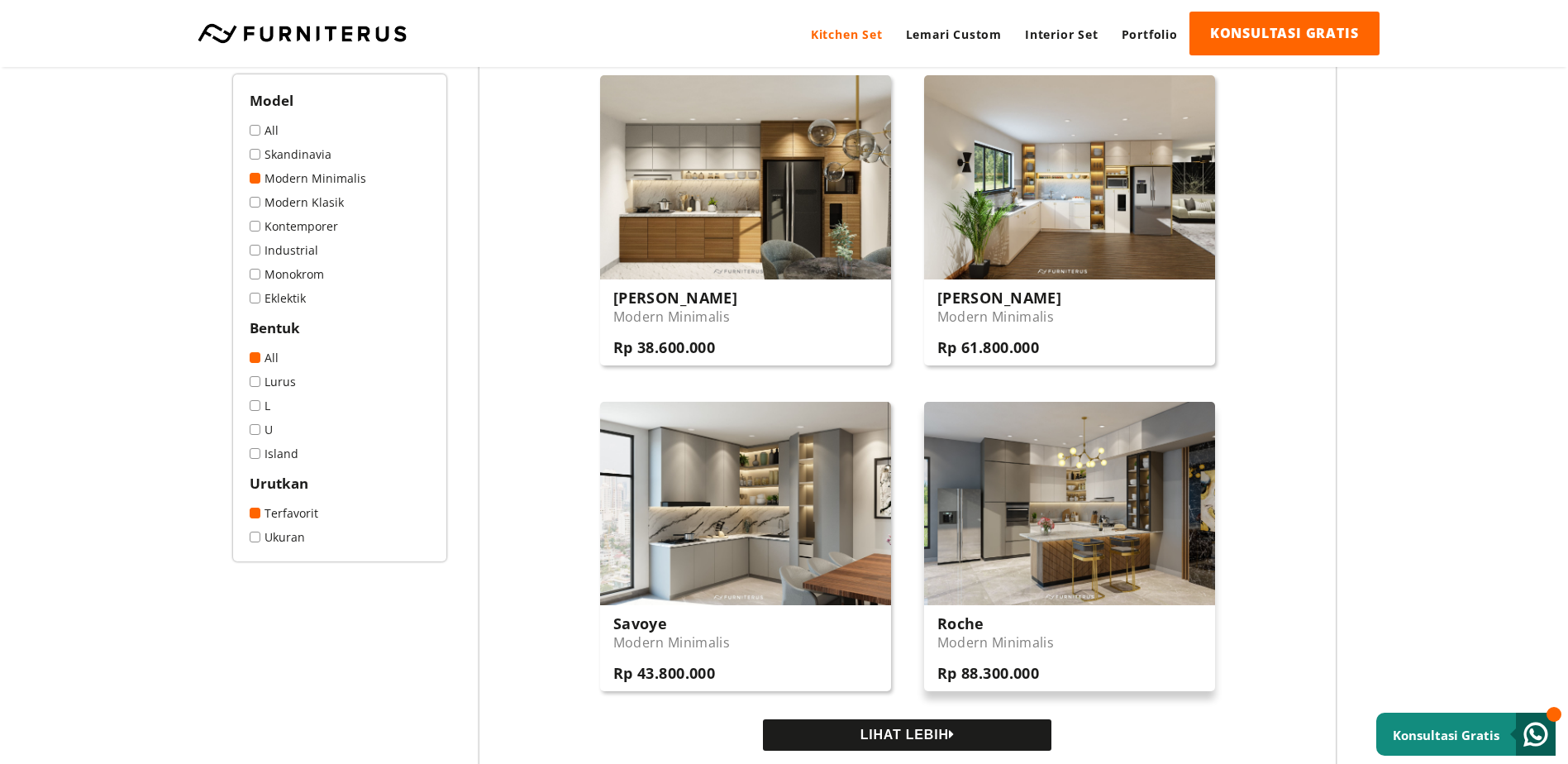
scroll to position [1819, 0]
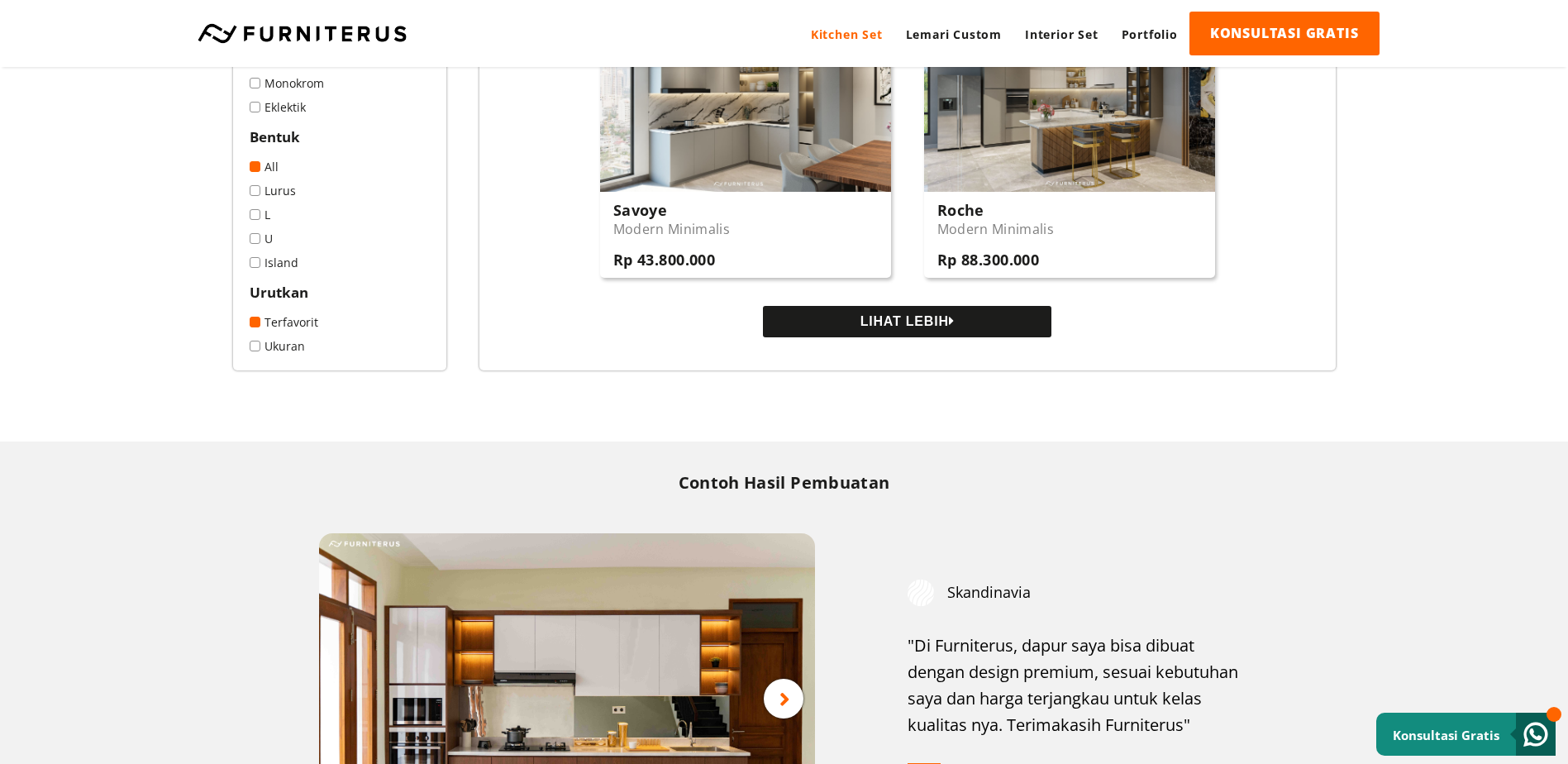
click at [955, 322] on icon at bounding box center [952, 321] width 6 height 14
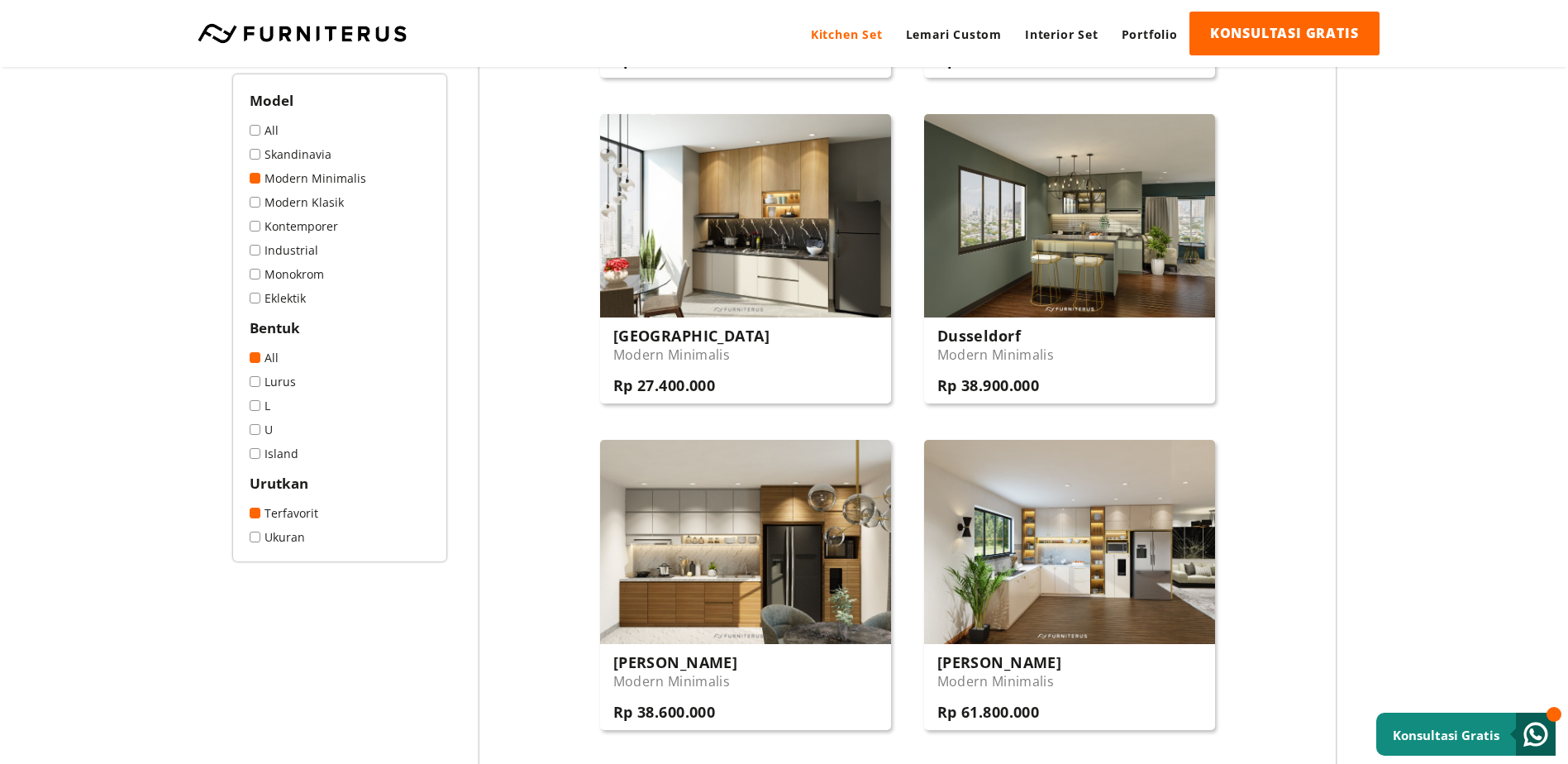
scroll to position [827, 0]
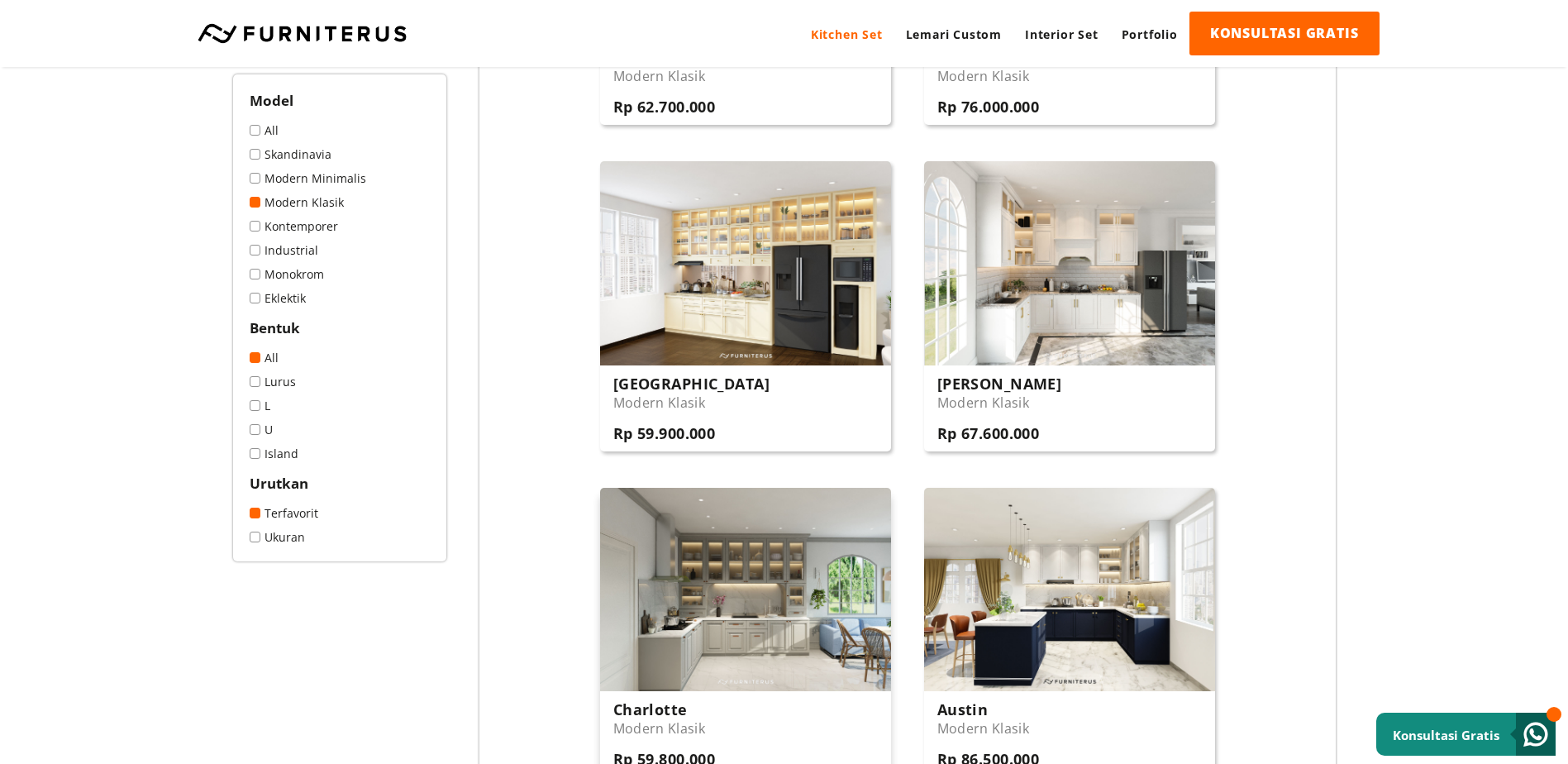
scroll to position [1488, 0]
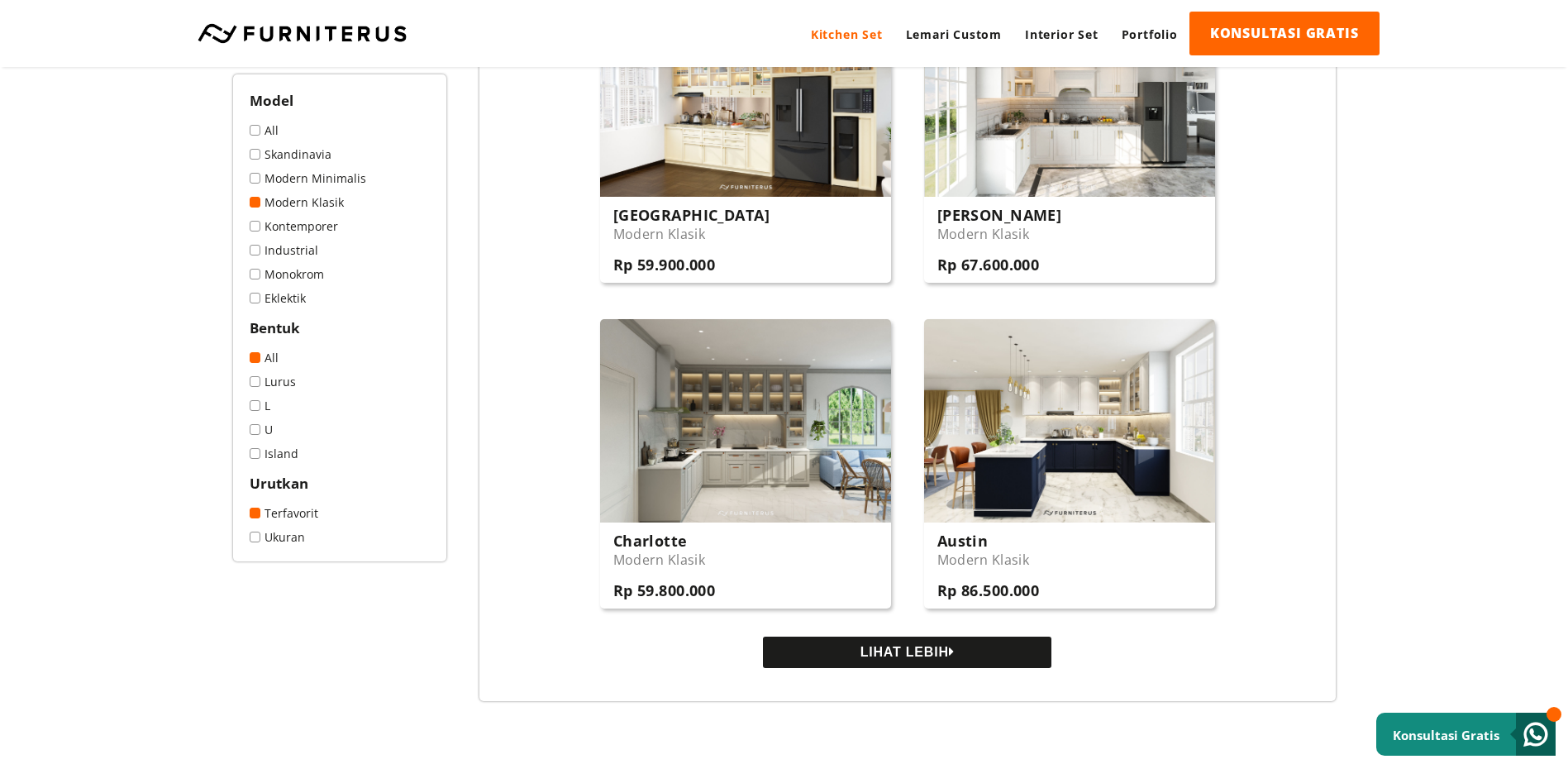
click at [809, 661] on button "LIHAT LEBIH" at bounding box center [907, 652] width 288 height 31
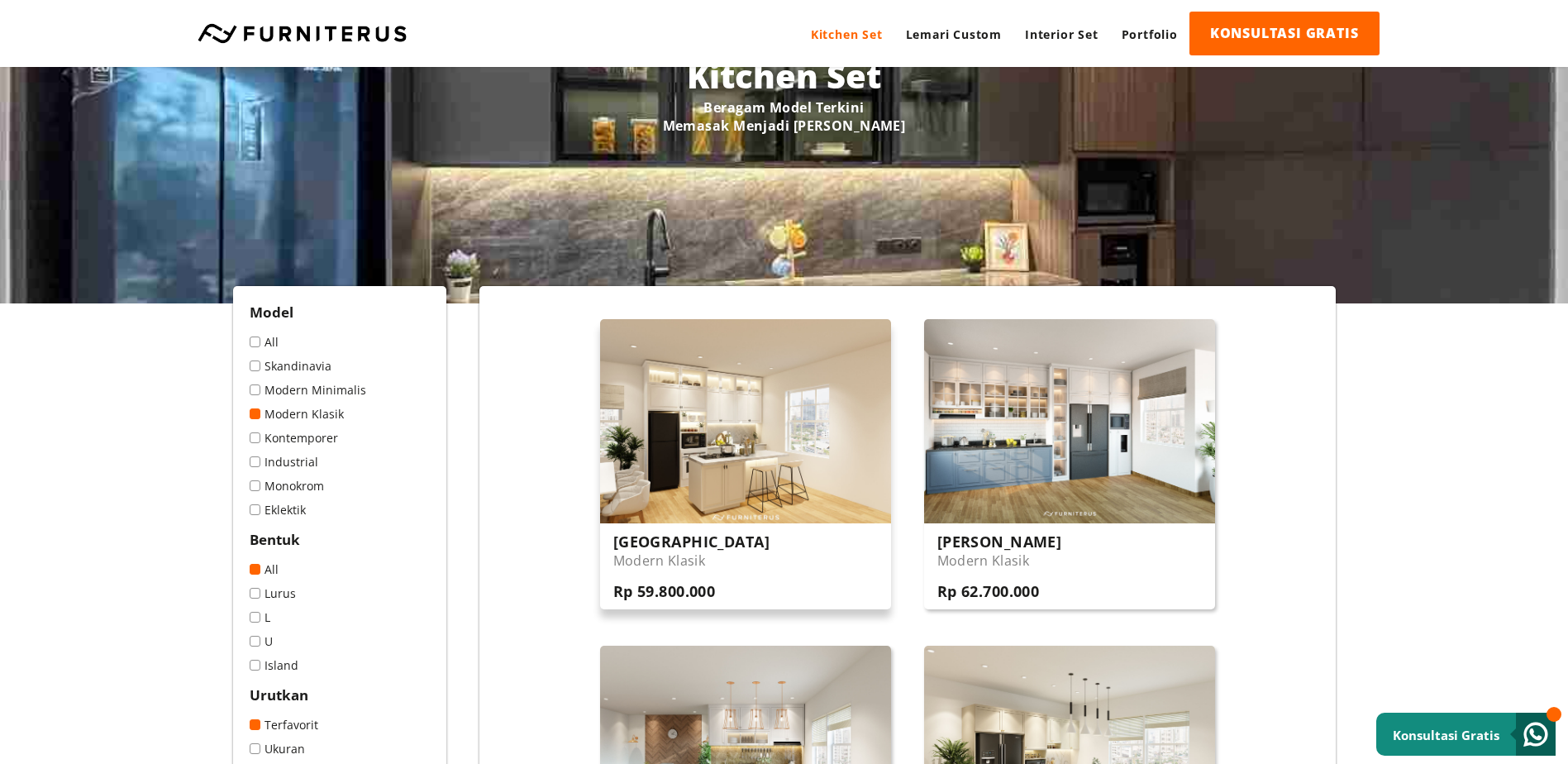
scroll to position [0, 0]
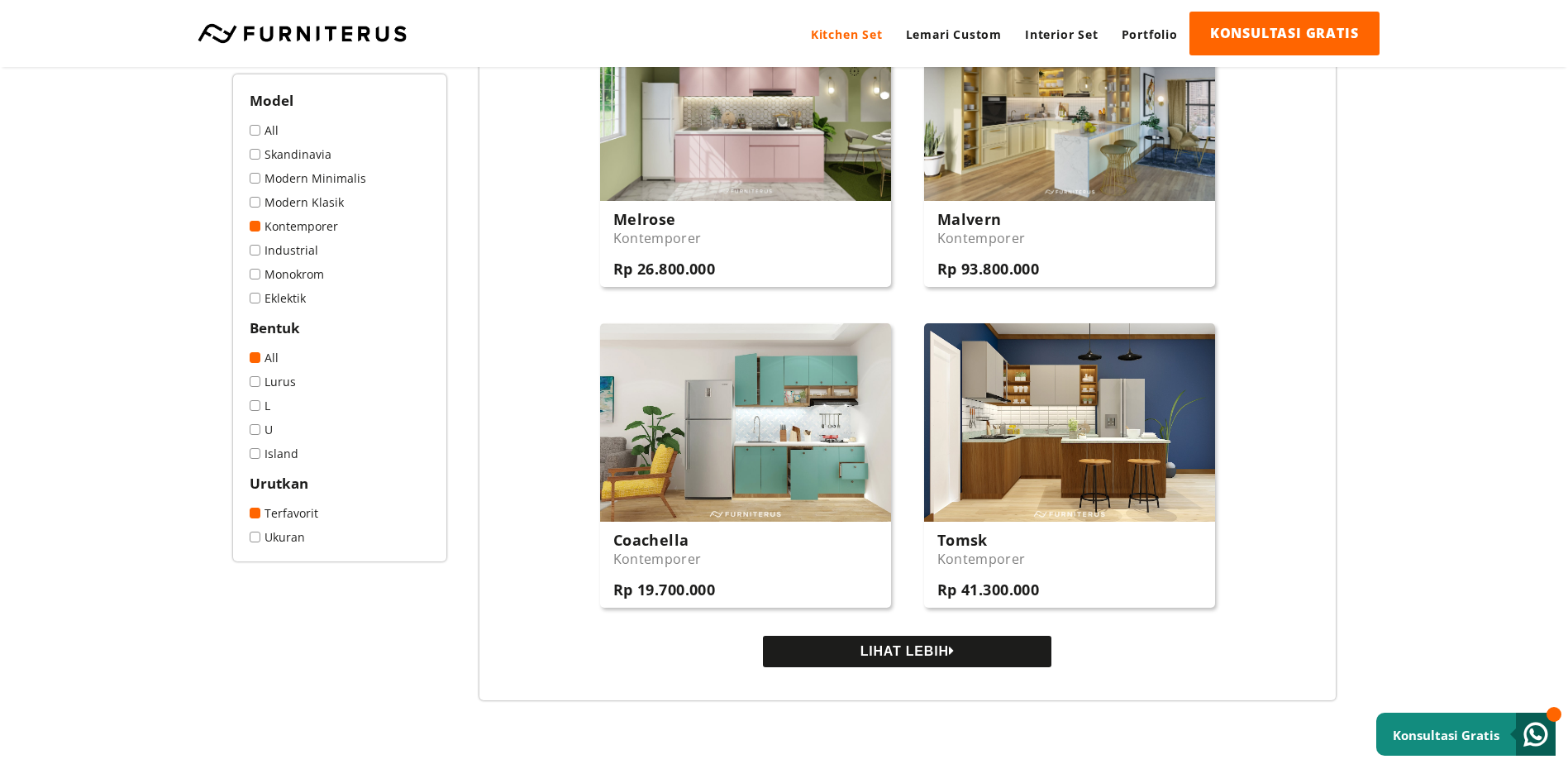
scroll to position [1488, 0]
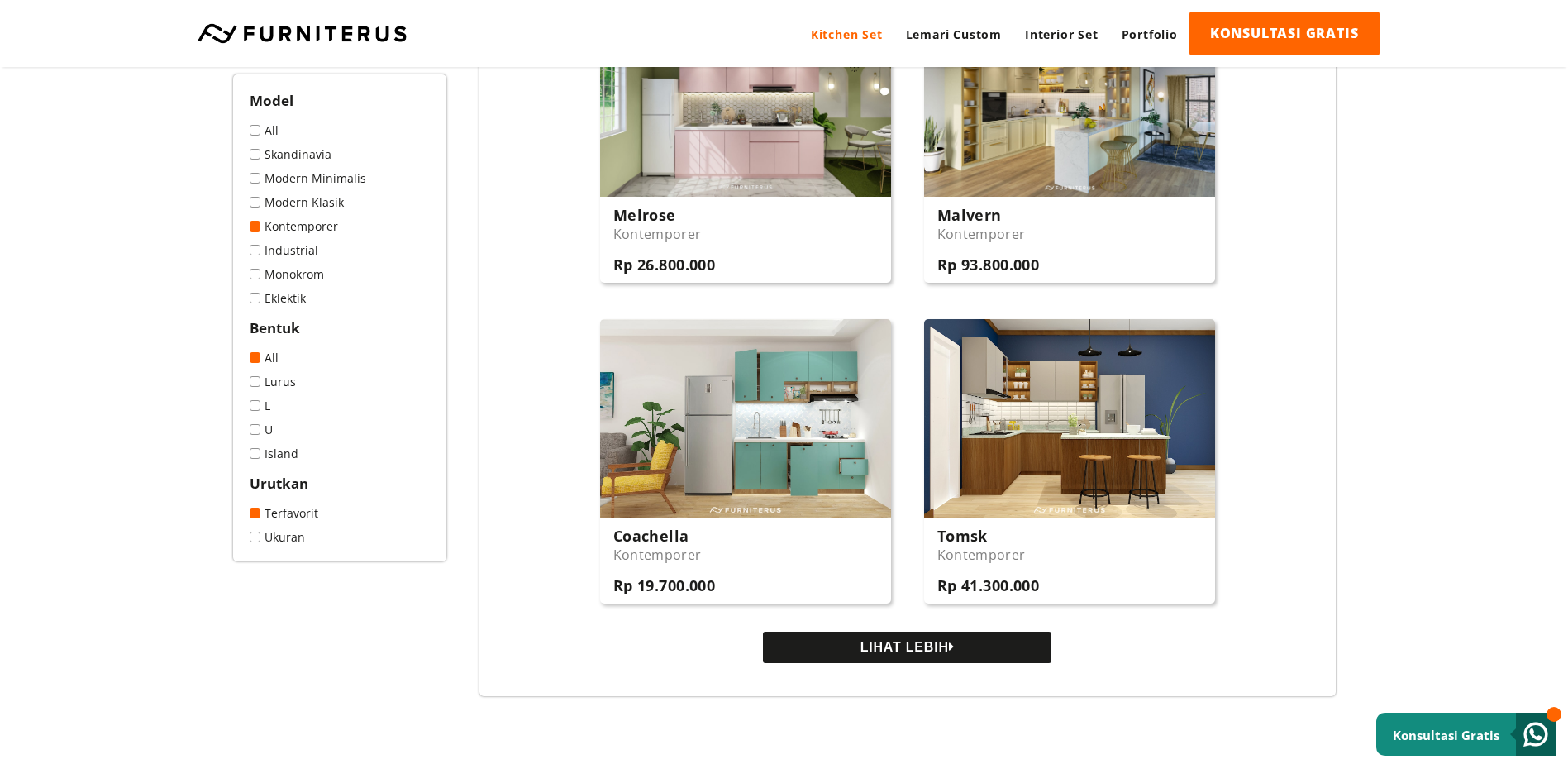
click at [951, 652] on button "LIHAT LEBIH" at bounding box center [907, 647] width 288 height 31
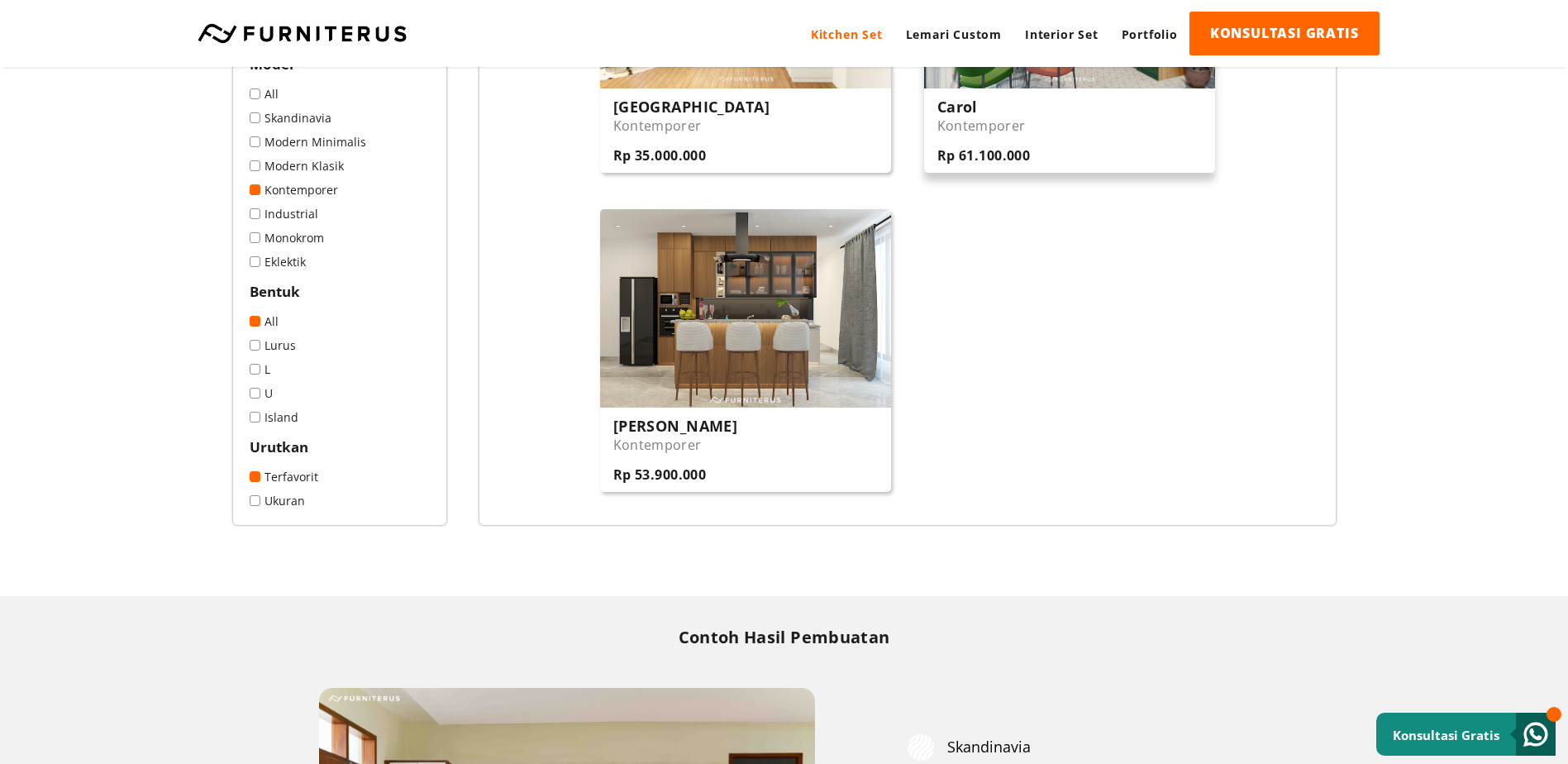
scroll to position [2894, 0]
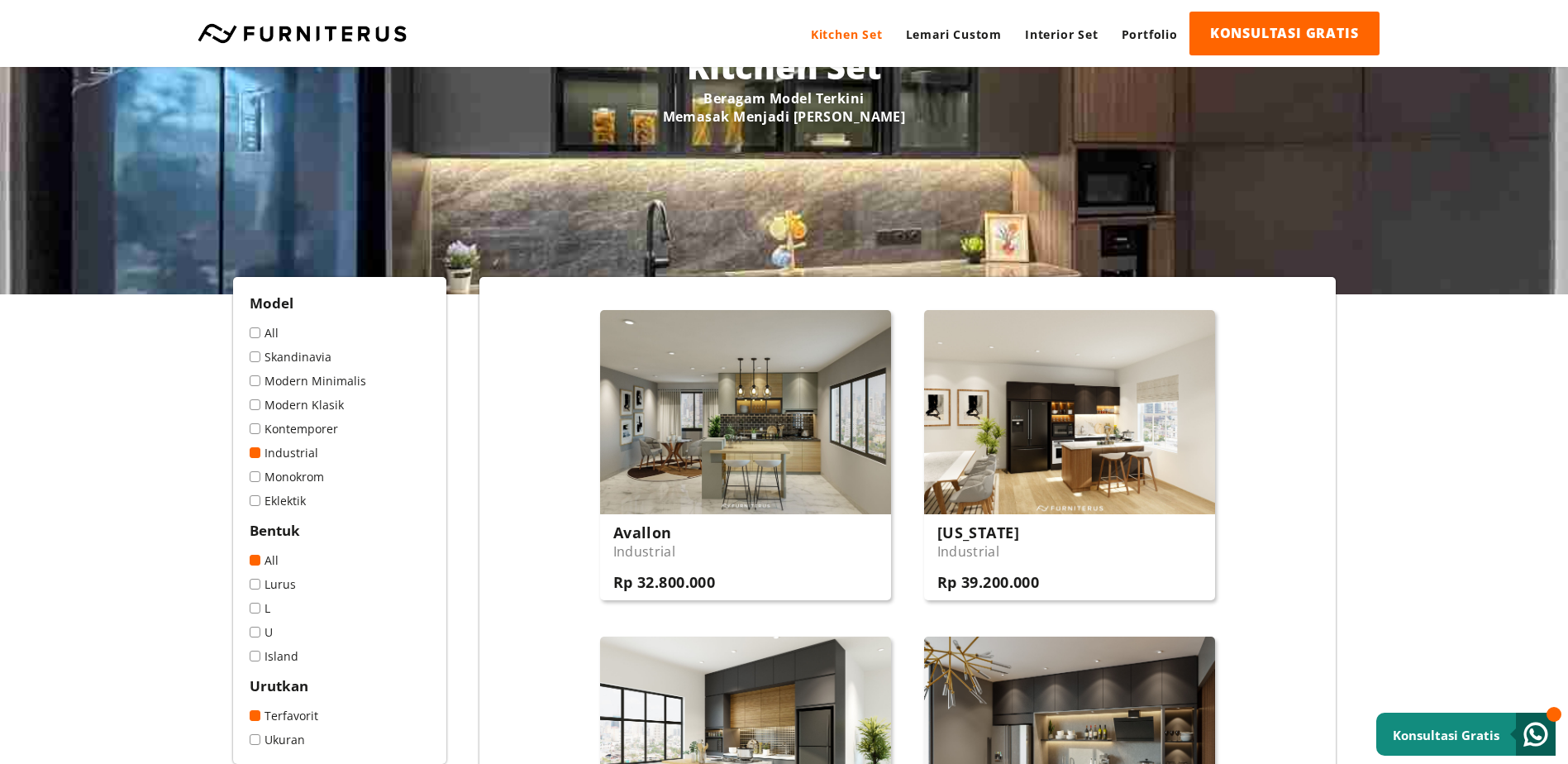
scroll to position [331, 0]
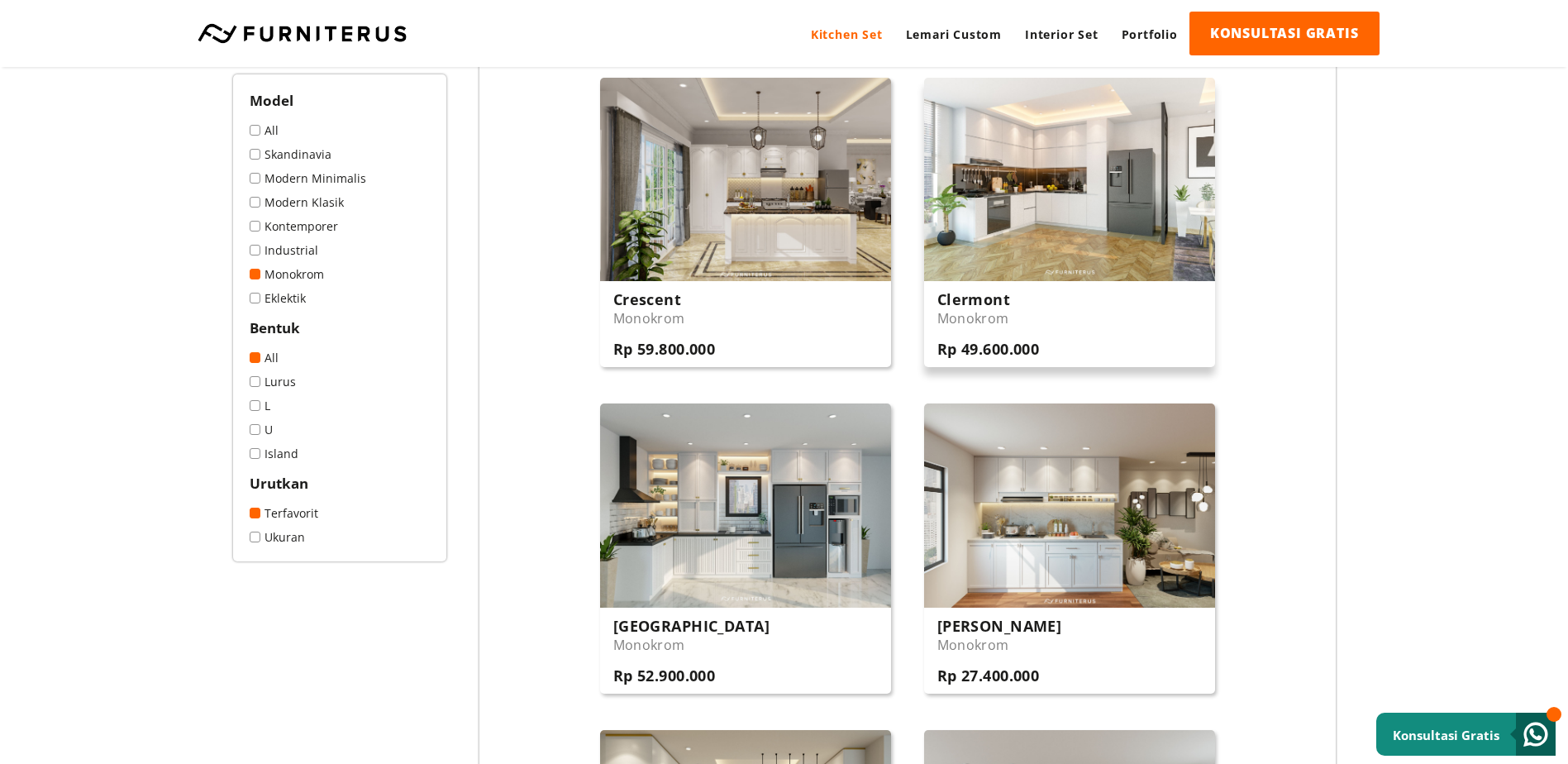
scroll to position [1158, 0]
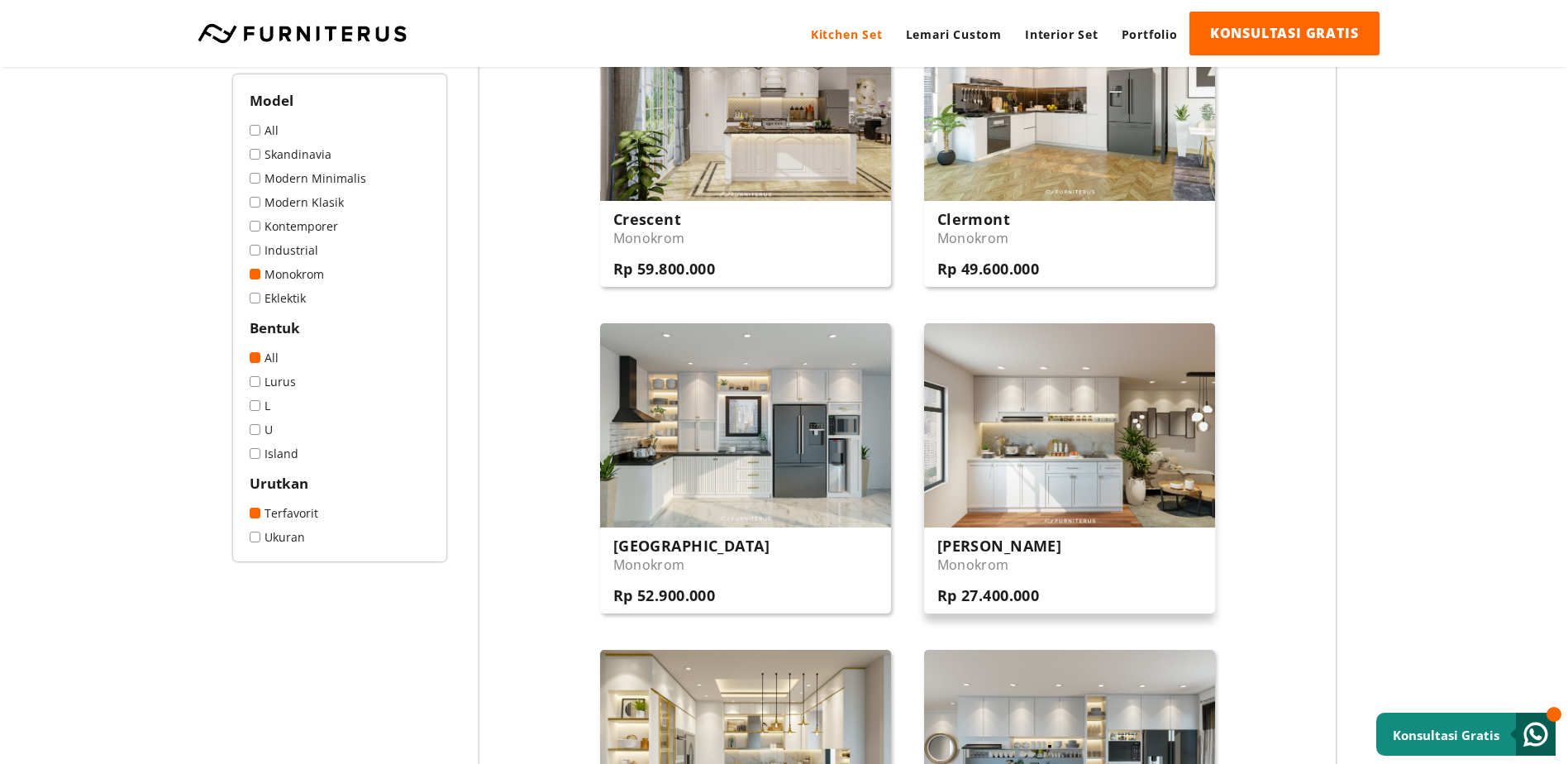
click at [1091, 441] on img at bounding box center [1069, 425] width 291 height 203
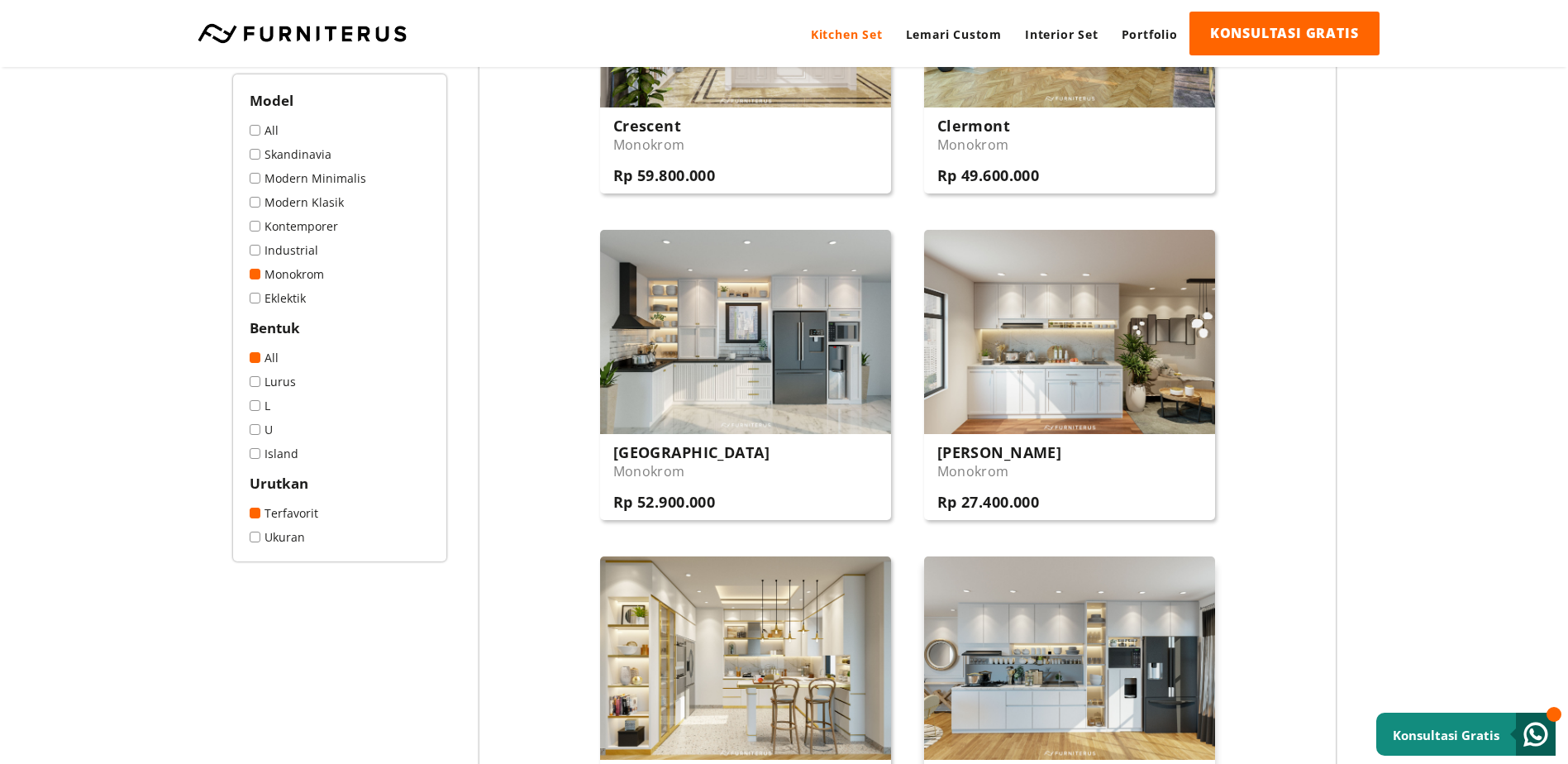
scroll to position [1572, 0]
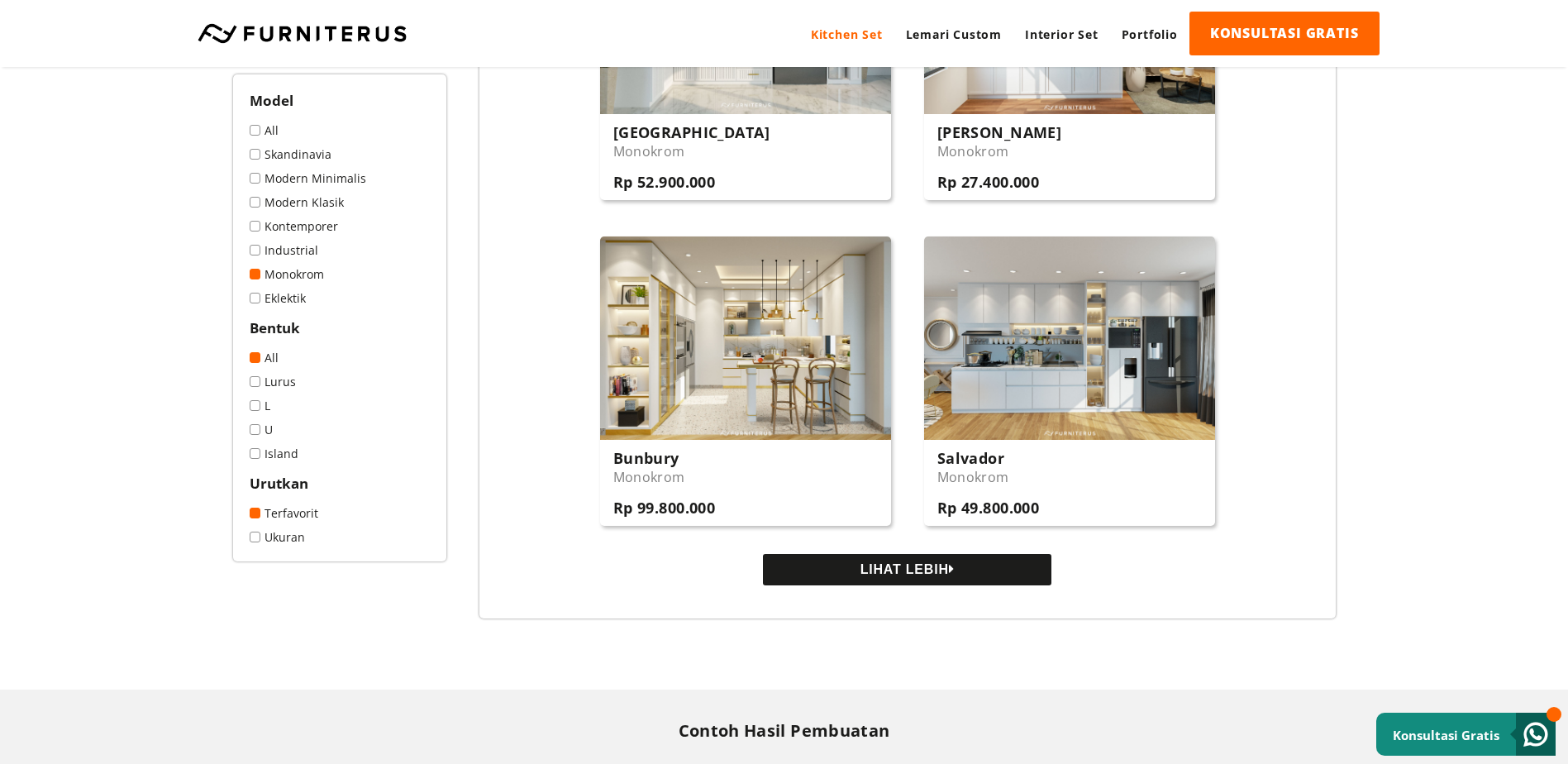
click at [1019, 573] on button "LIHAT LEBIH" at bounding box center [907, 570] width 288 height 31
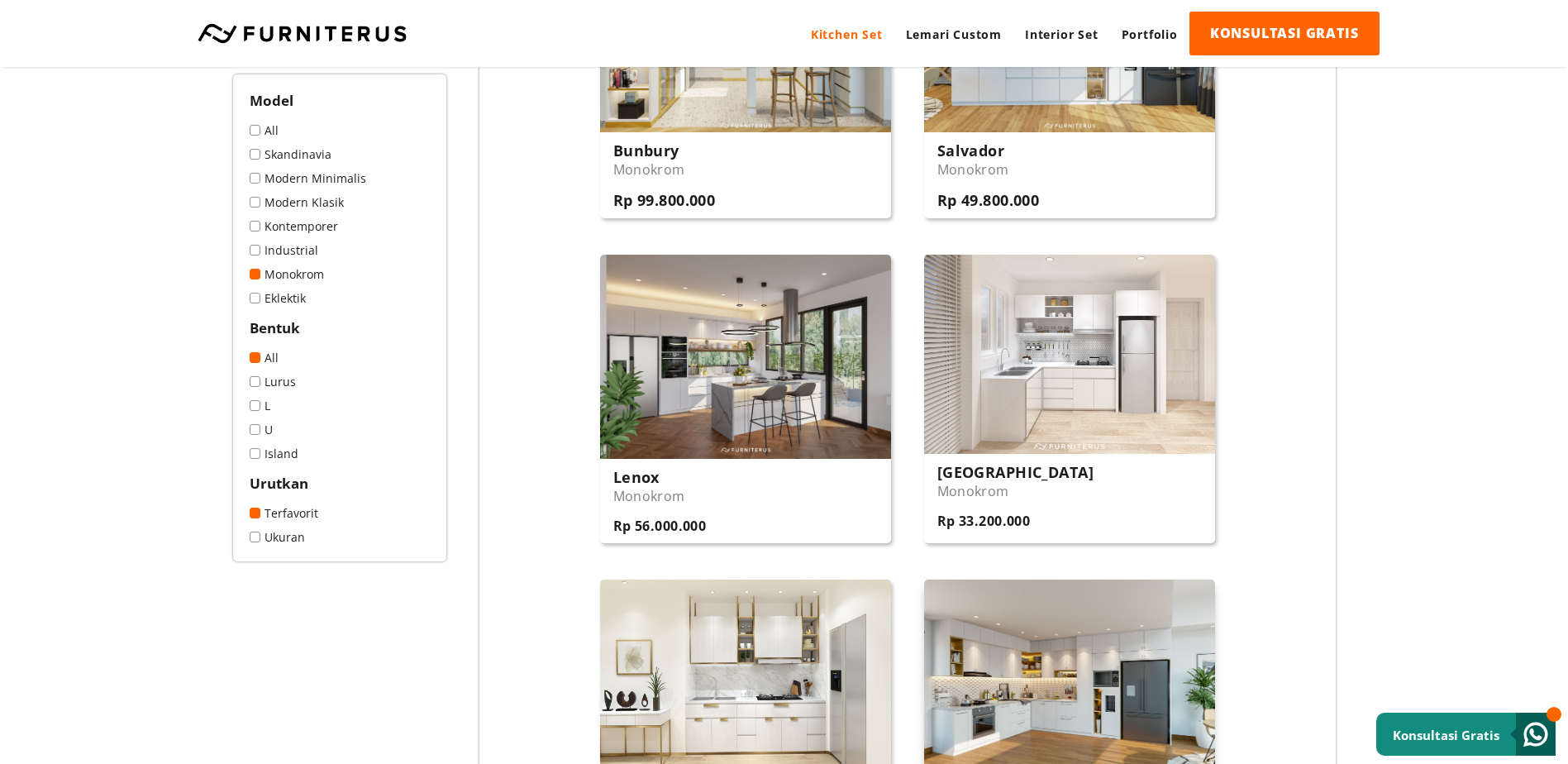
scroll to position [1902, 0]
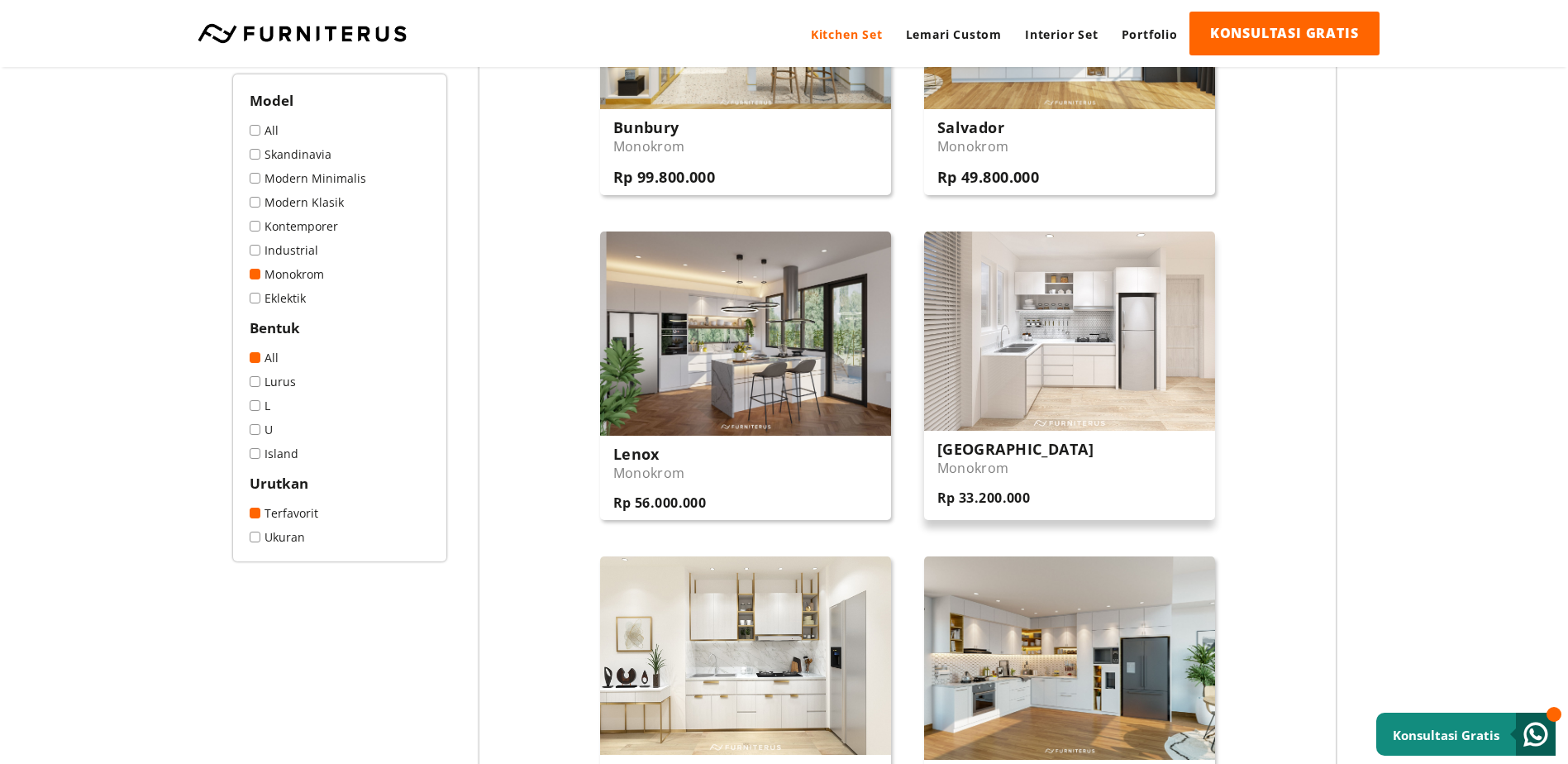
click at [1053, 355] on img at bounding box center [1069, 331] width 291 height 199
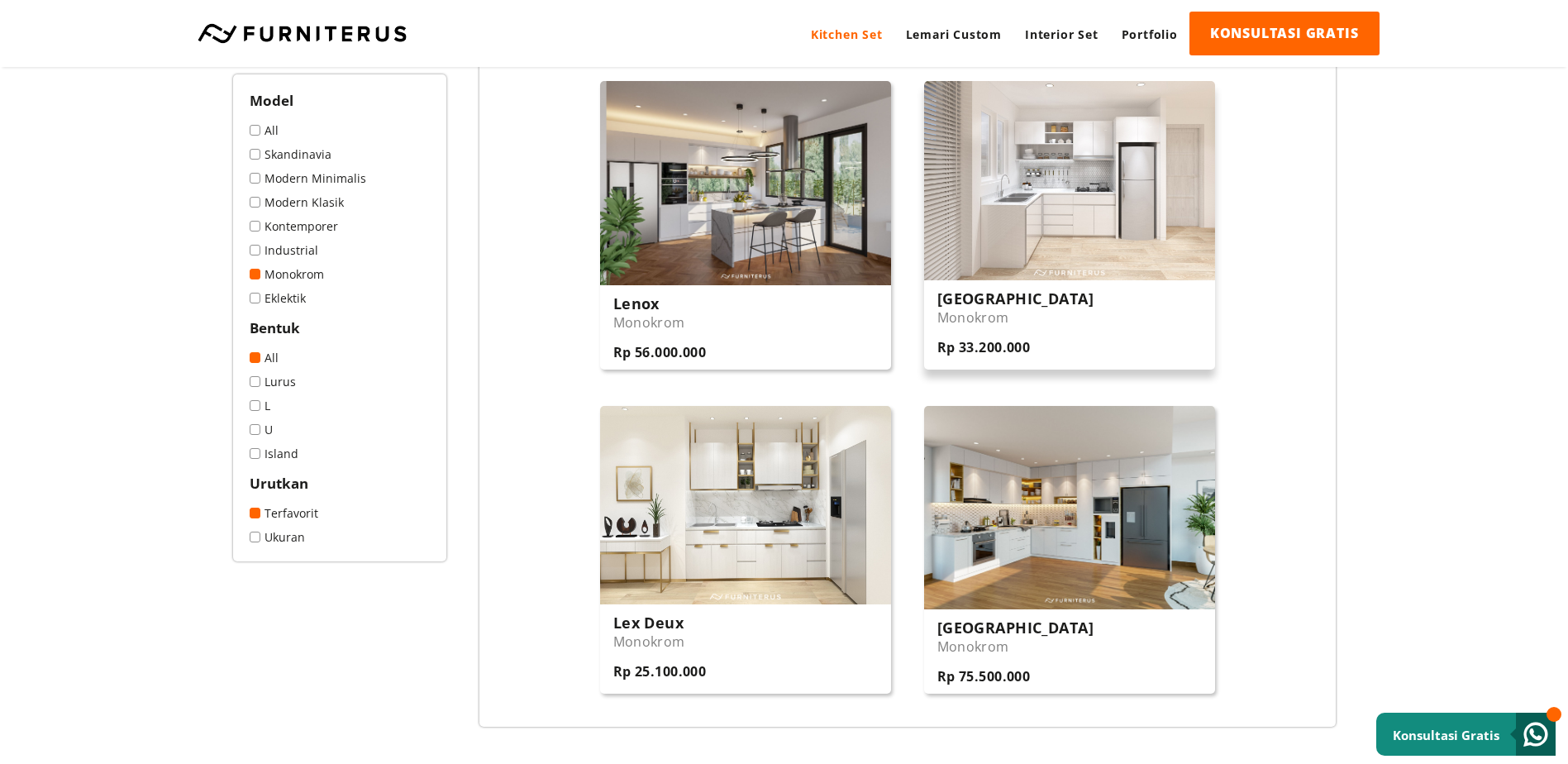
scroll to position [2233, 0]
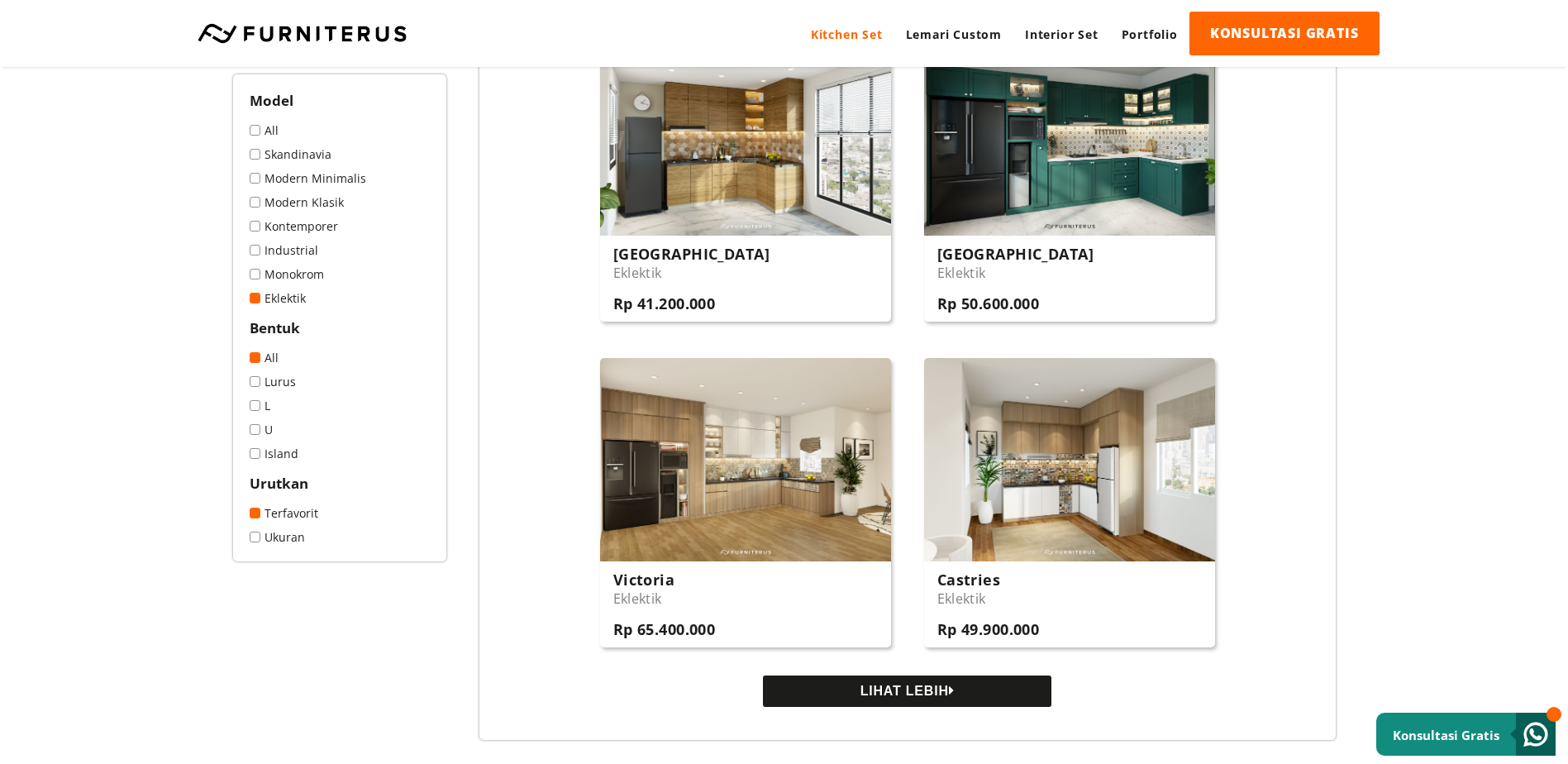
scroll to position [1654, 0]
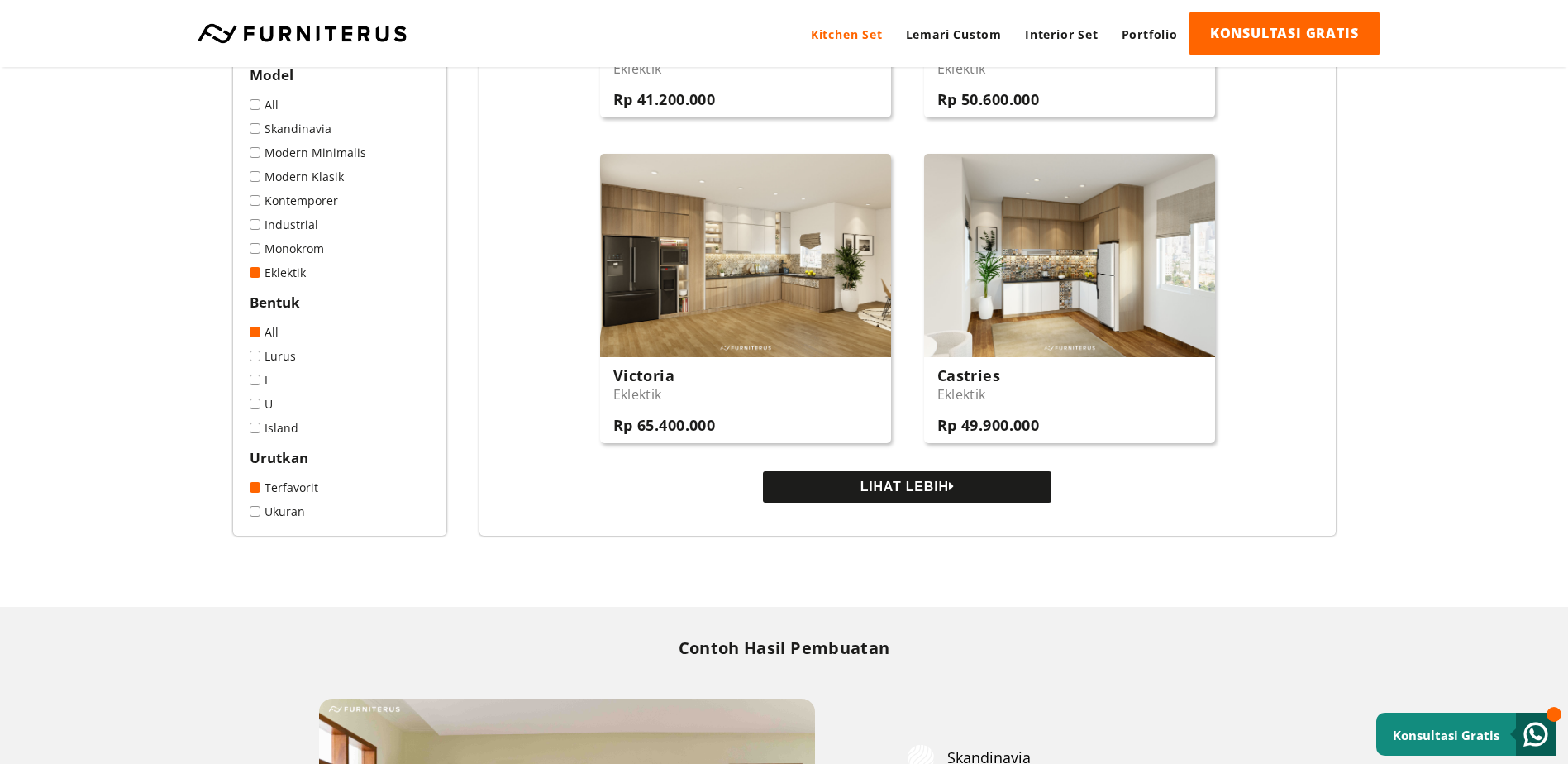
click at [878, 491] on button "LIHAT LEBIH" at bounding box center [907, 486] width 288 height 31
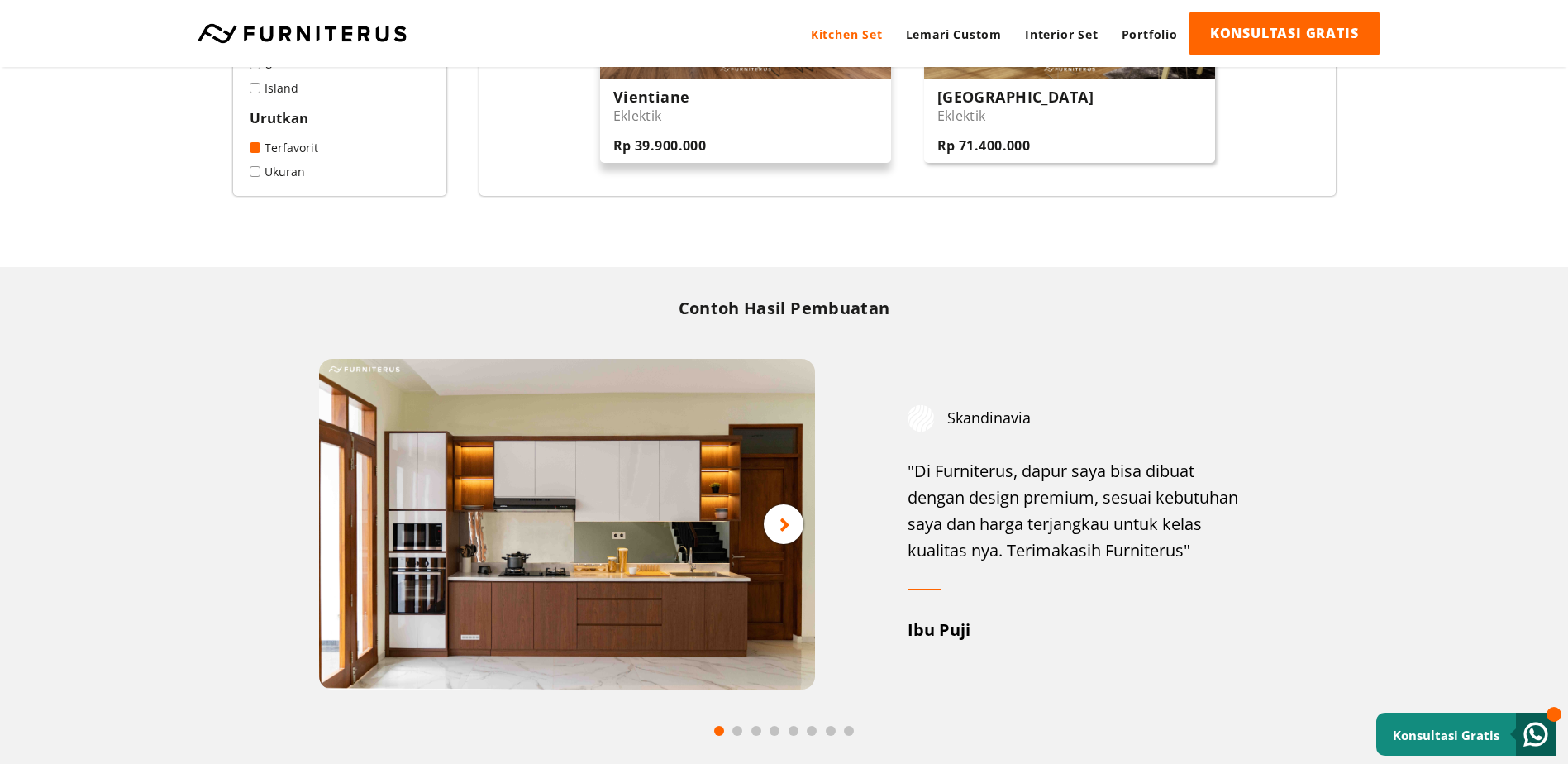
scroll to position [2811, 0]
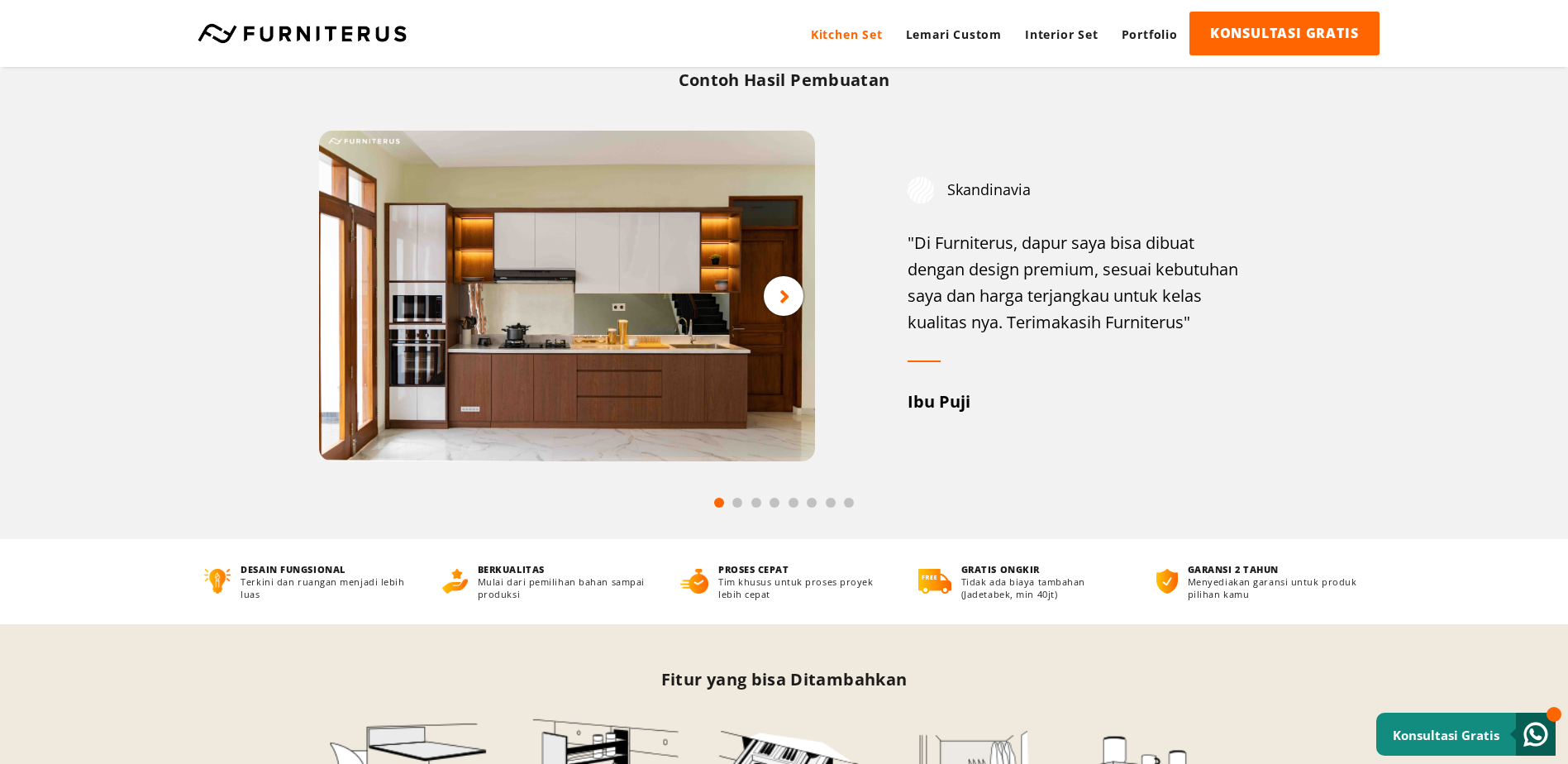
click at [790, 294] on div at bounding box center [783, 296] width 40 height 40
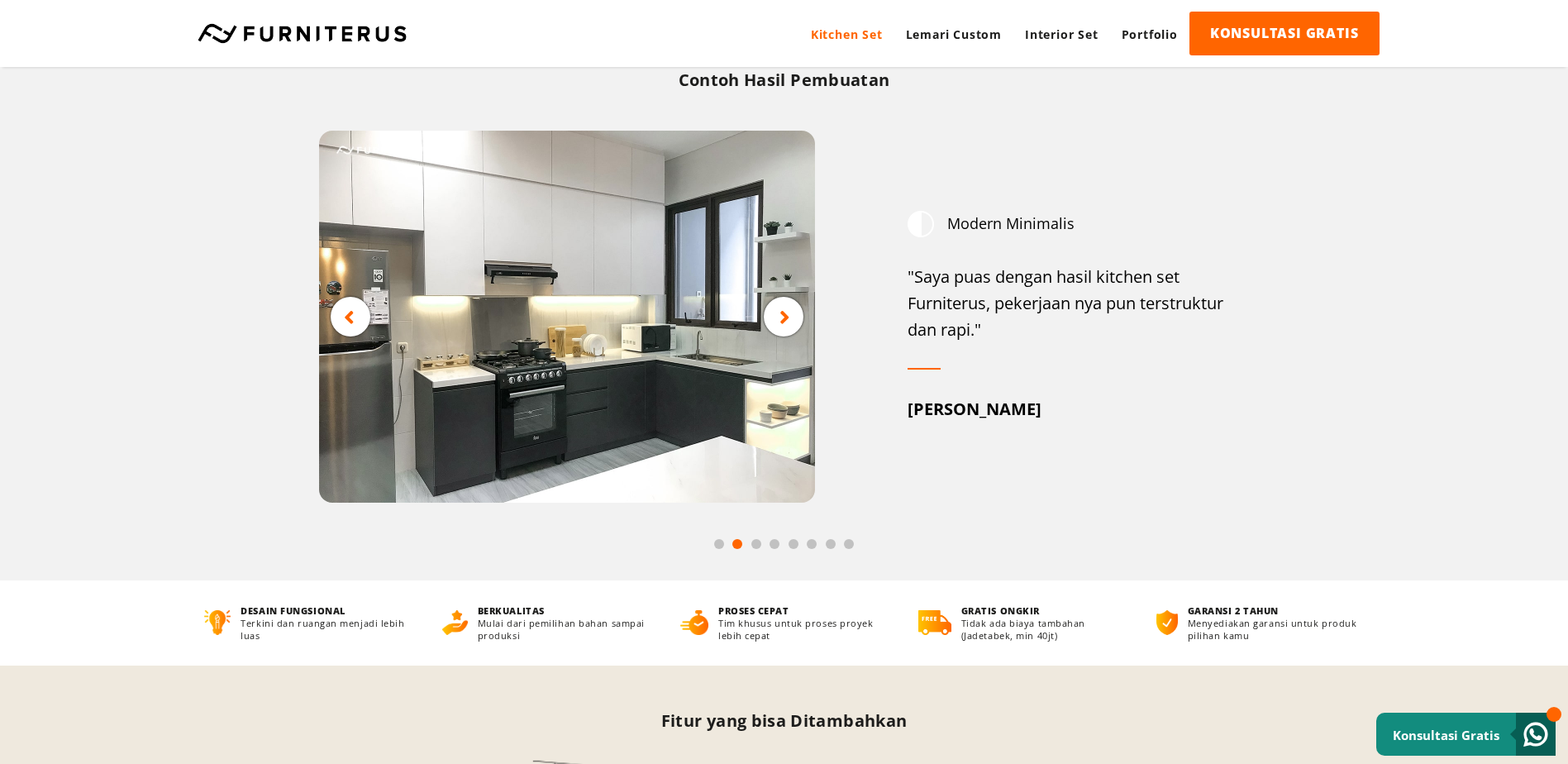
click at [786, 317] on icon at bounding box center [784, 315] width 11 height 20
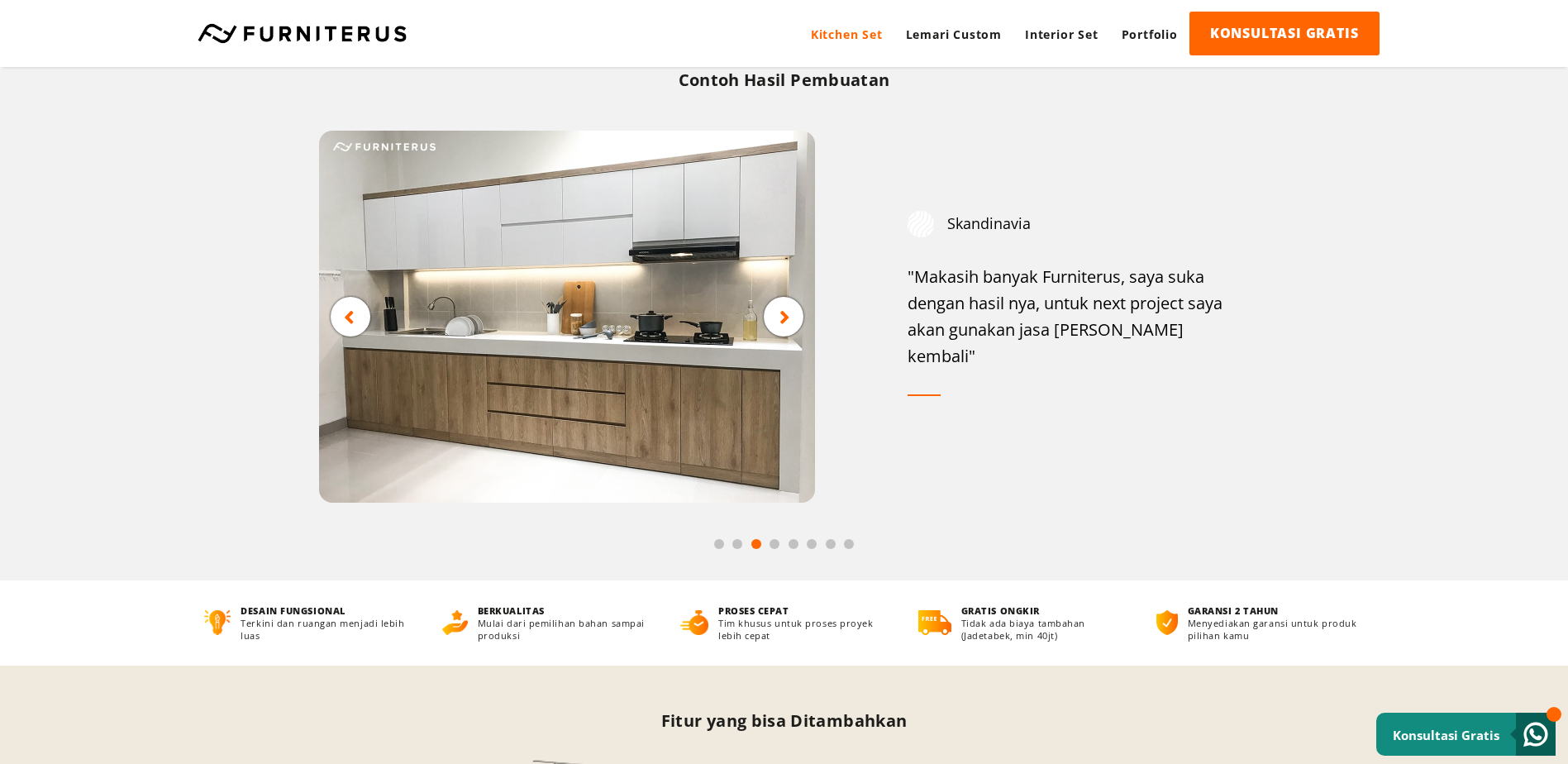
click at [786, 317] on icon at bounding box center [784, 315] width 11 height 20
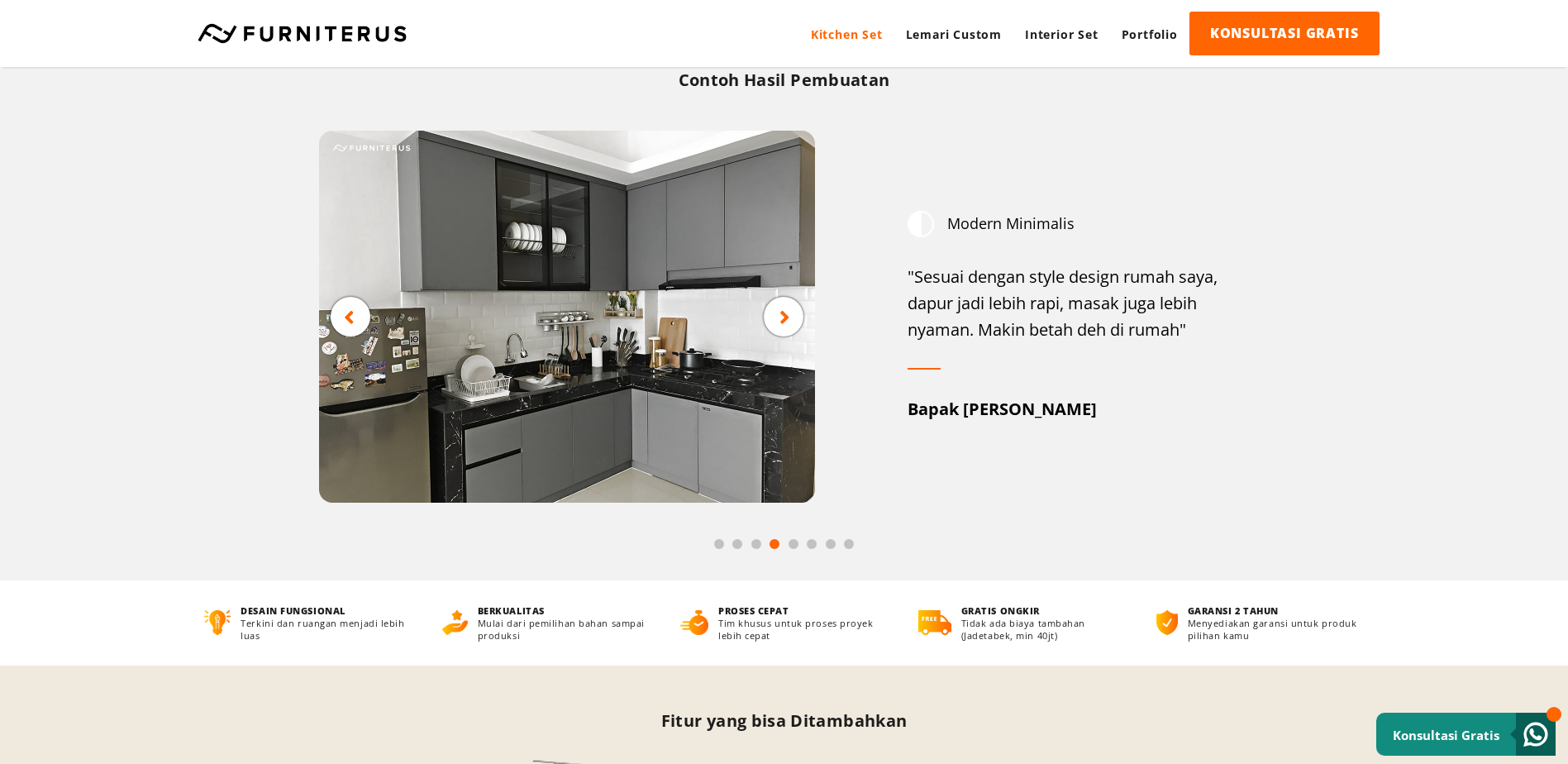
click at [660, 358] on img at bounding box center [566, 316] width 496 height 372
